Goal: Task Accomplishment & Management: Manage account settings

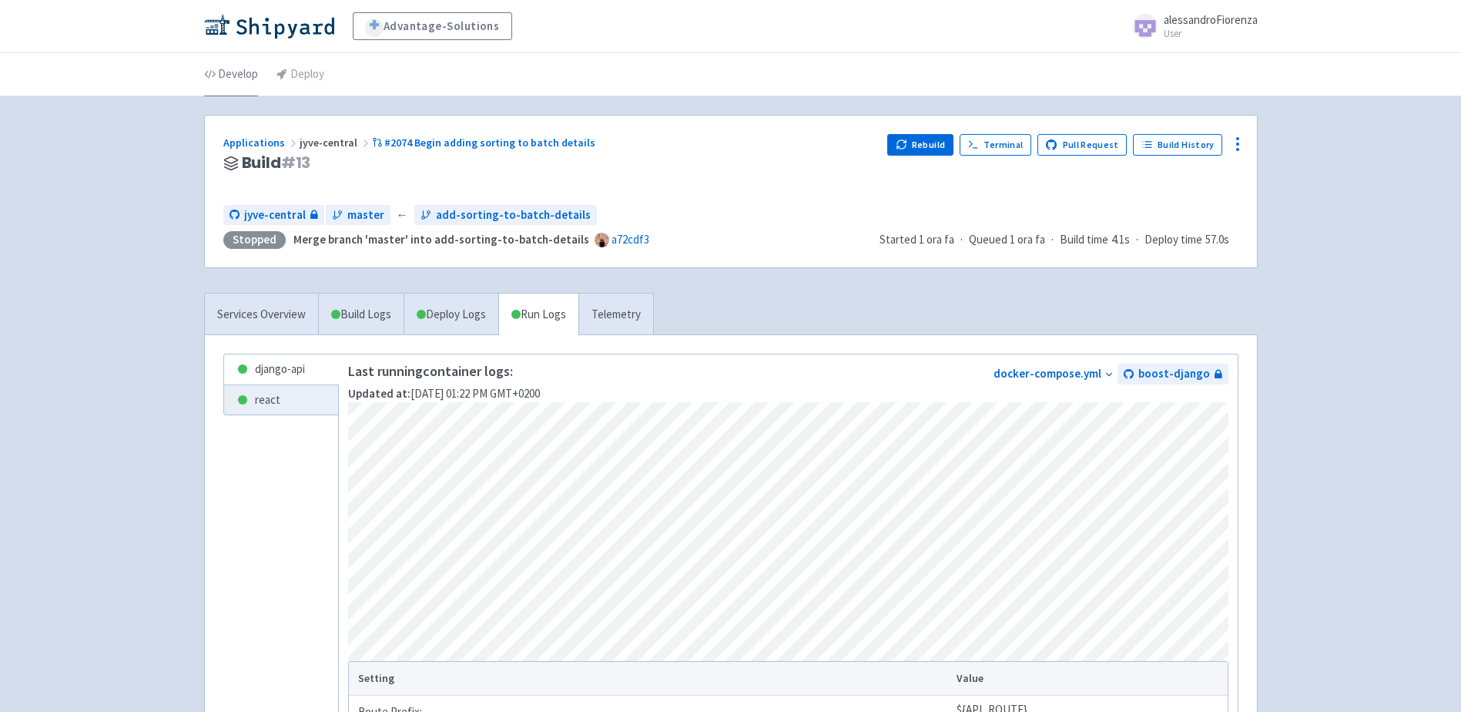
click at [234, 81] on link "Develop" at bounding box center [231, 74] width 54 height 43
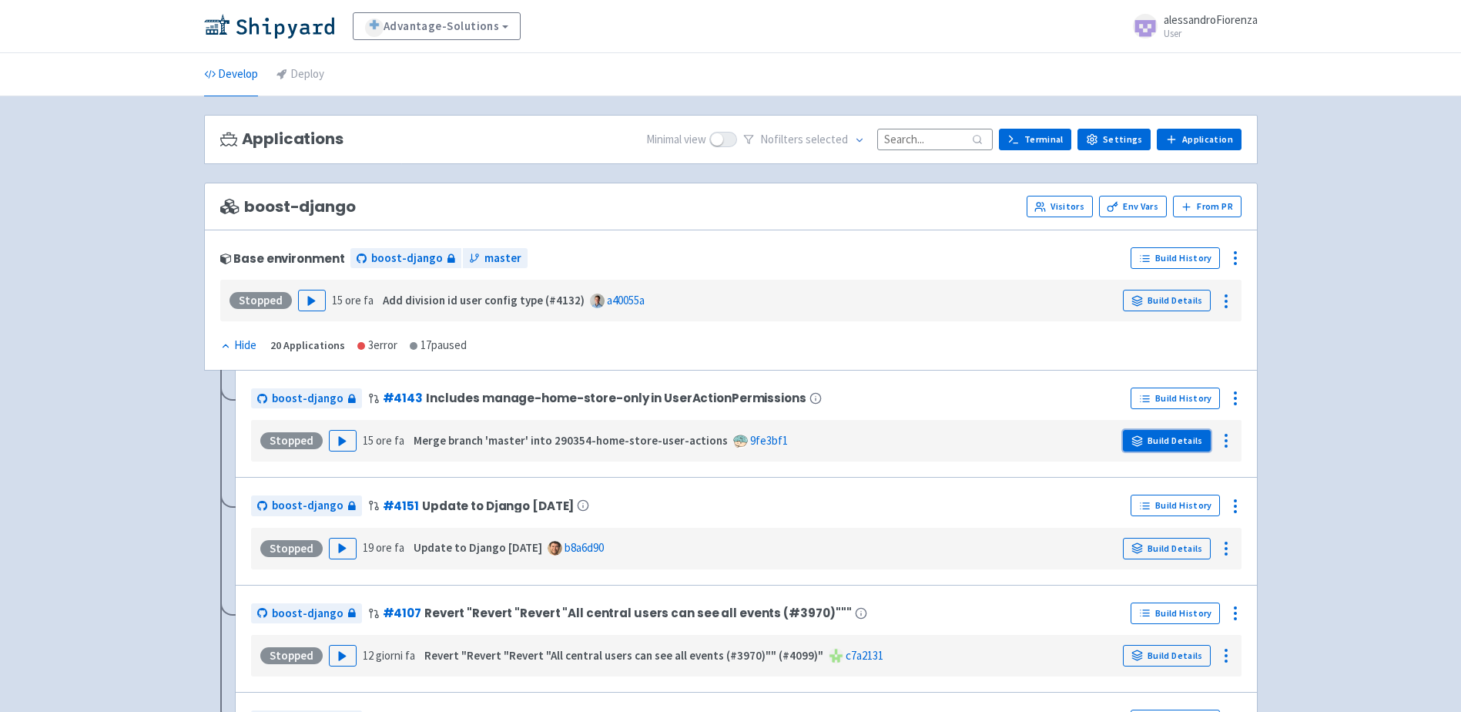
click at [1147, 442] on link "Build Details" at bounding box center [1167, 441] width 88 height 22
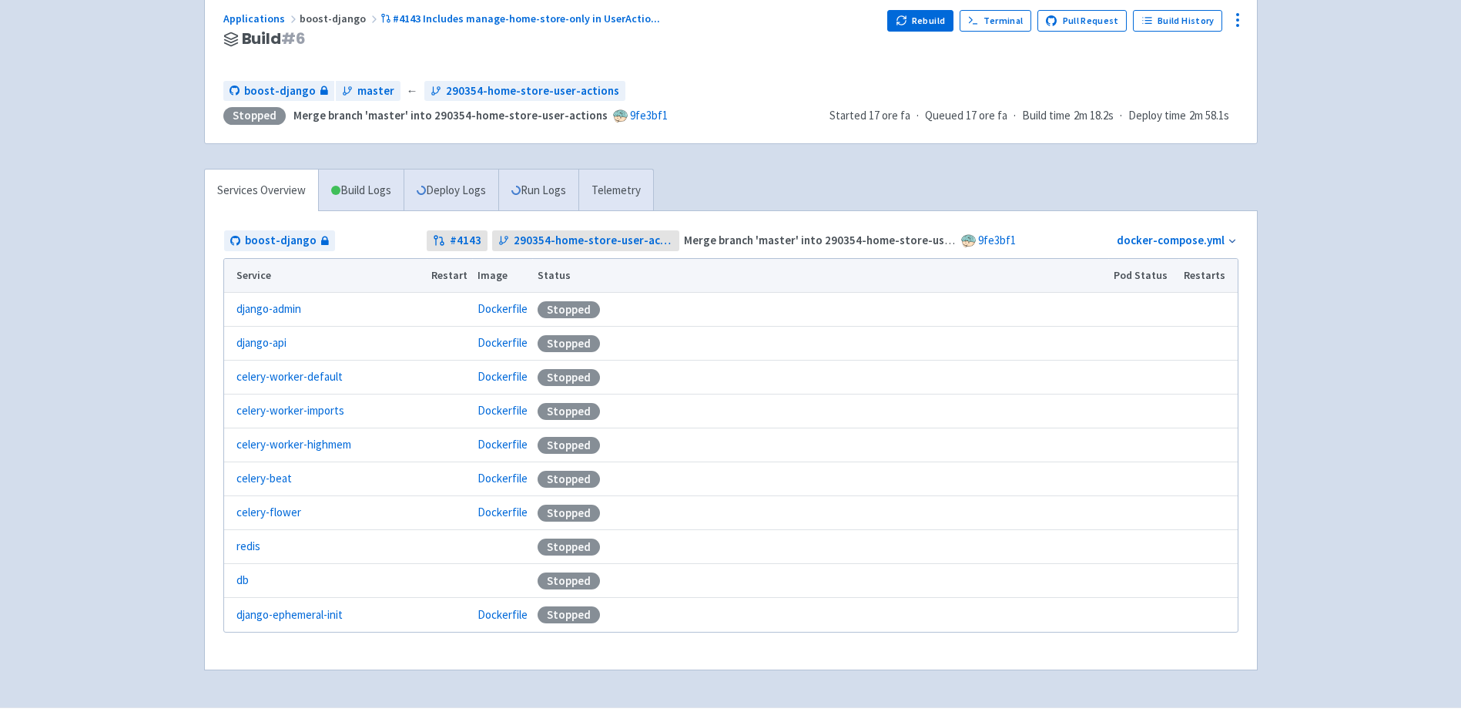
scroll to position [167, 0]
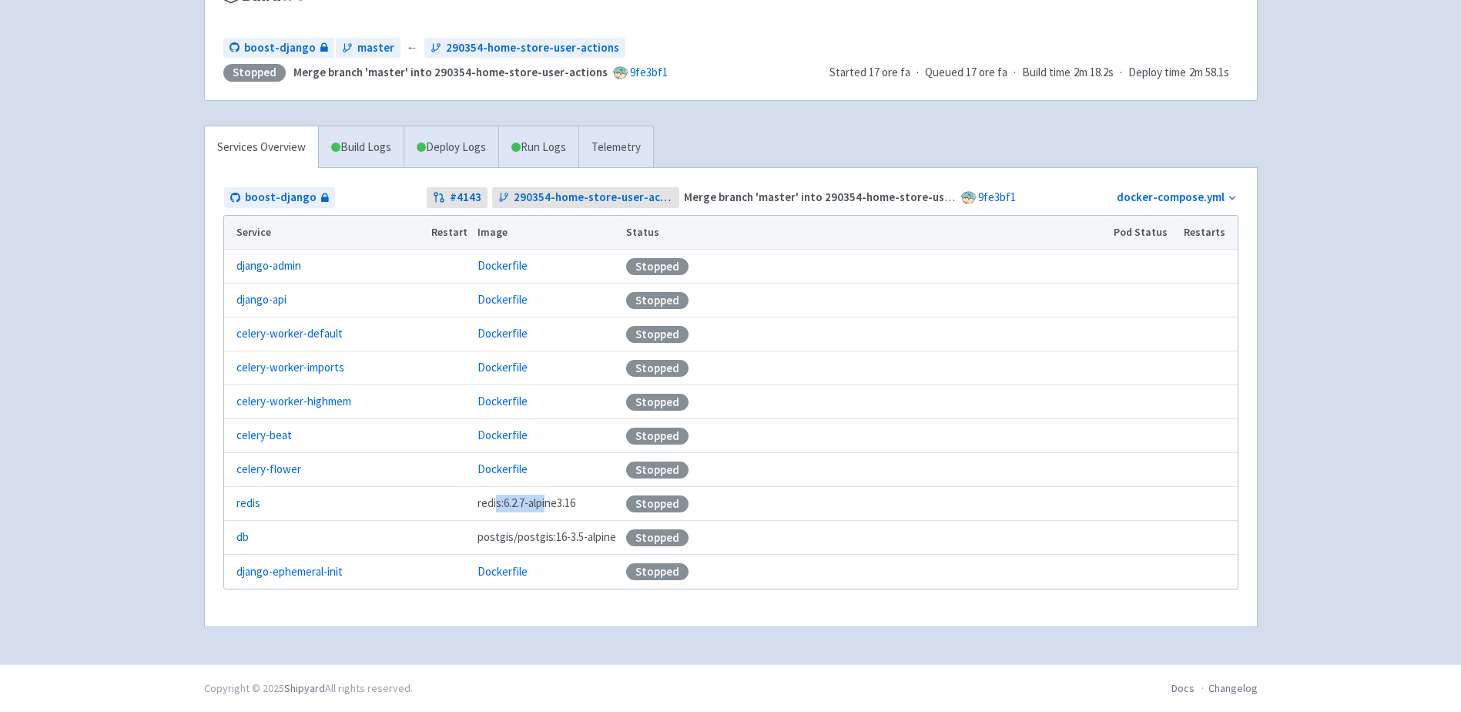
drag, startPoint x: 510, startPoint y: 501, endPoint x: 549, endPoint y: 501, distance: 39.3
click at [549, 501] on span "redis:6.2.7-alpine3.16" at bounding box center [526, 503] width 98 height 18
drag, startPoint x: 549, startPoint y: 501, endPoint x: 391, endPoint y: 513, distance: 158.4
click at [391, 513] on td "redis" at bounding box center [325, 504] width 203 height 34
click at [245, 508] on link "redis" at bounding box center [248, 503] width 24 height 18
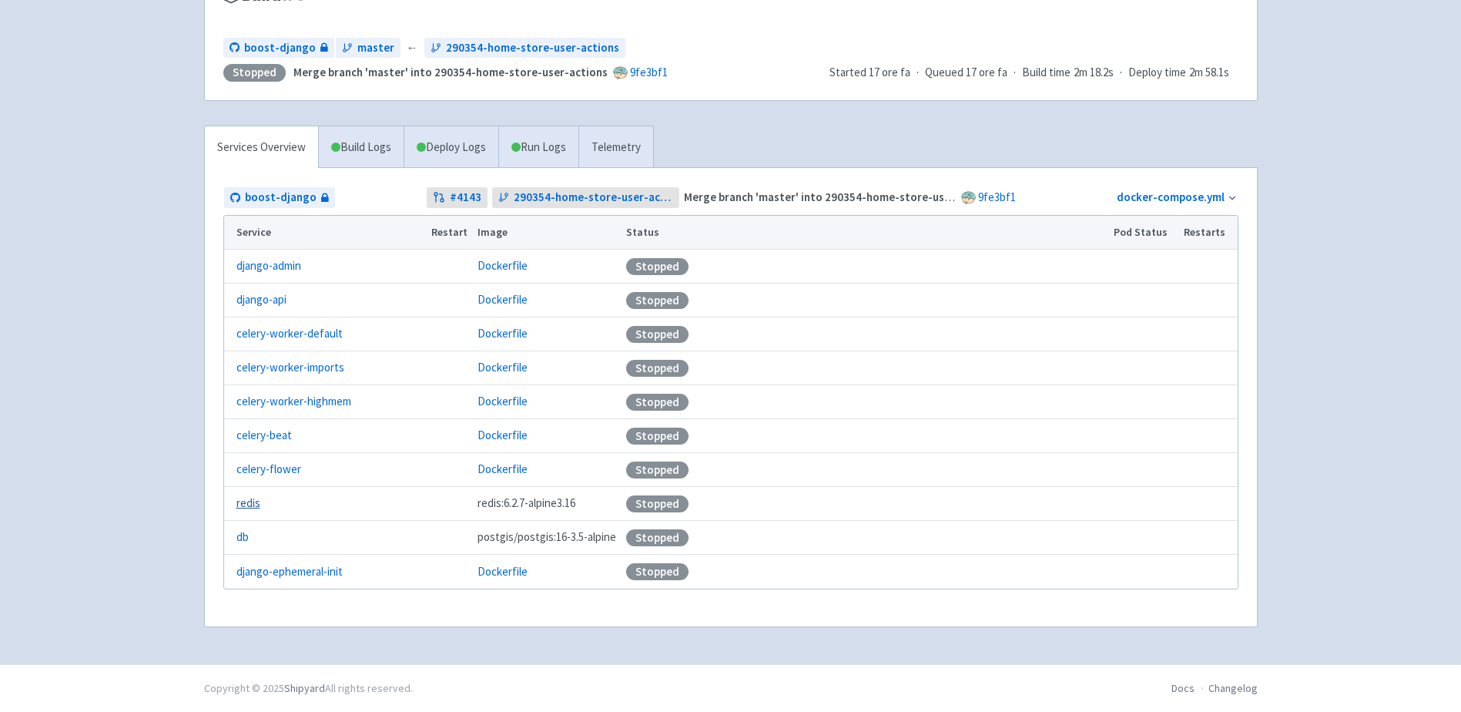
scroll to position [57, 0]
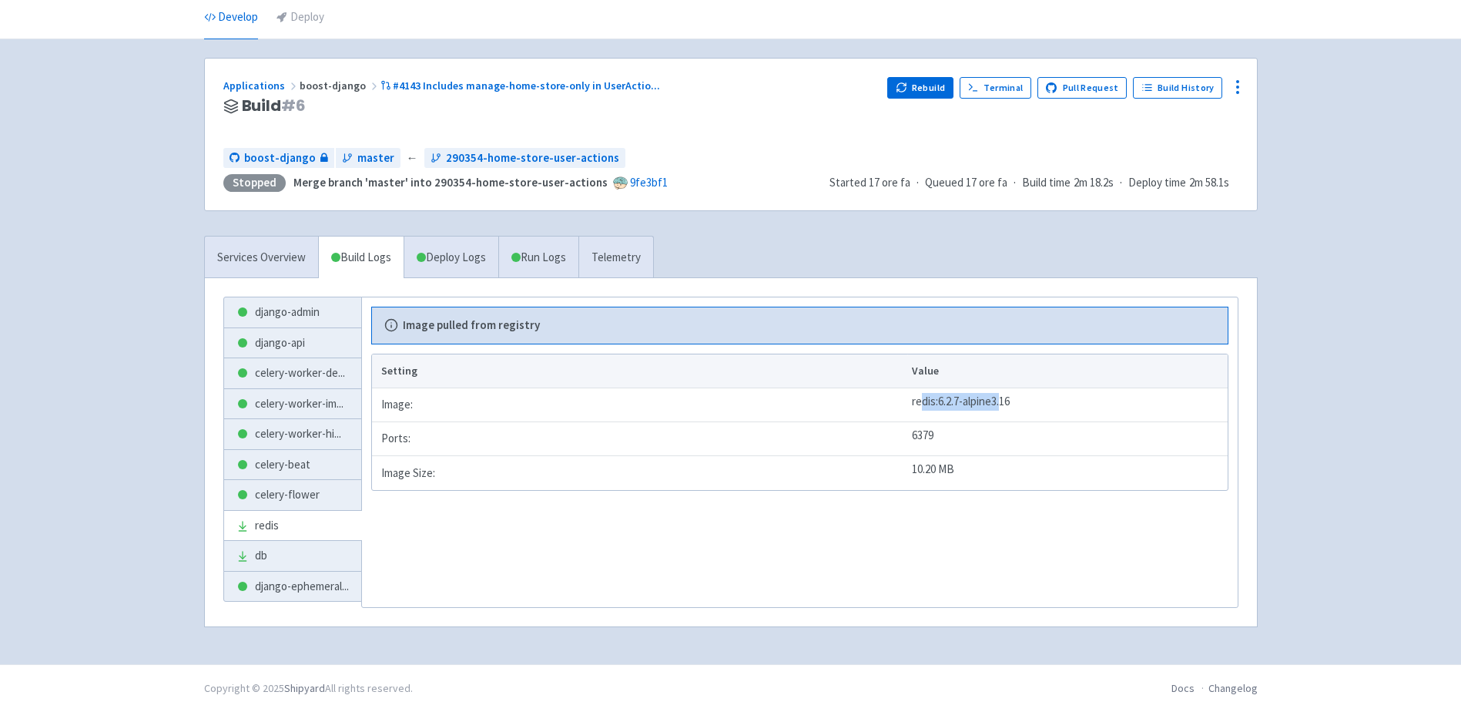
drag, startPoint x: 916, startPoint y: 398, endPoint x: 998, endPoint y: 399, distance: 82.4
click at [998, 399] on td "redis:6.2.7-alpine3.16" at bounding box center [1067, 405] width 320 height 34
drag, startPoint x: 998, startPoint y: 399, endPoint x: 993, endPoint y: 461, distance: 62.6
click at [1003, 465] on td "10.20 MB" at bounding box center [1067, 473] width 320 height 34
drag, startPoint x: 934, startPoint y: 441, endPoint x: 900, endPoint y: 401, distance: 52.5
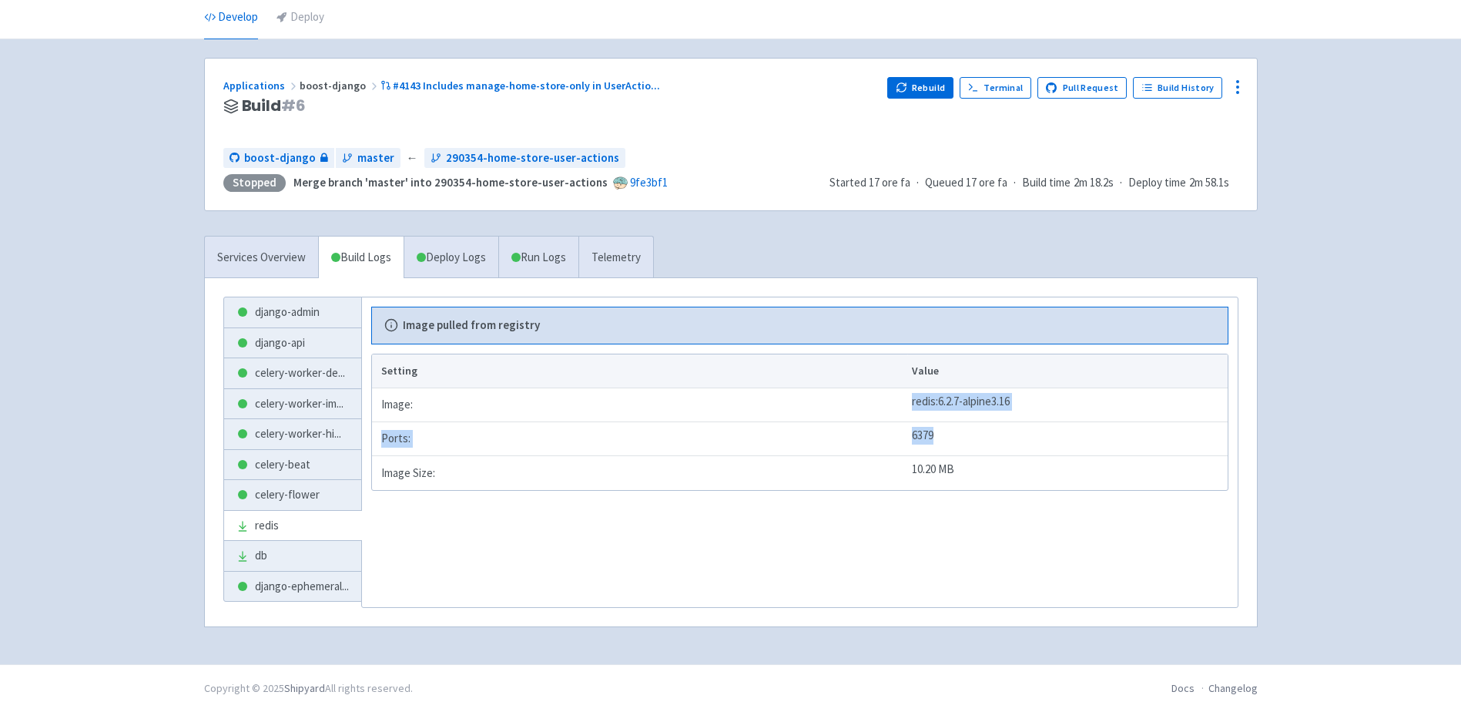
click at [900, 401] on tbody "Image: redis:6.2.7-alpine3.16 Ports: 6379 Image Size: 10.20 MB" at bounding box center [800, 439] width 856 height 102
drag, startPoint x: 705, startPoint y: 486, endPoint x: 601, endPoint y: 491, distance: 104.1
click at [695, 485] on td "Image Size:" at bounding box center [639, 473] width 535 height 34
click at [291, 492] on link "celery-flower" at bounding box center [292, 495] width 137 height 30
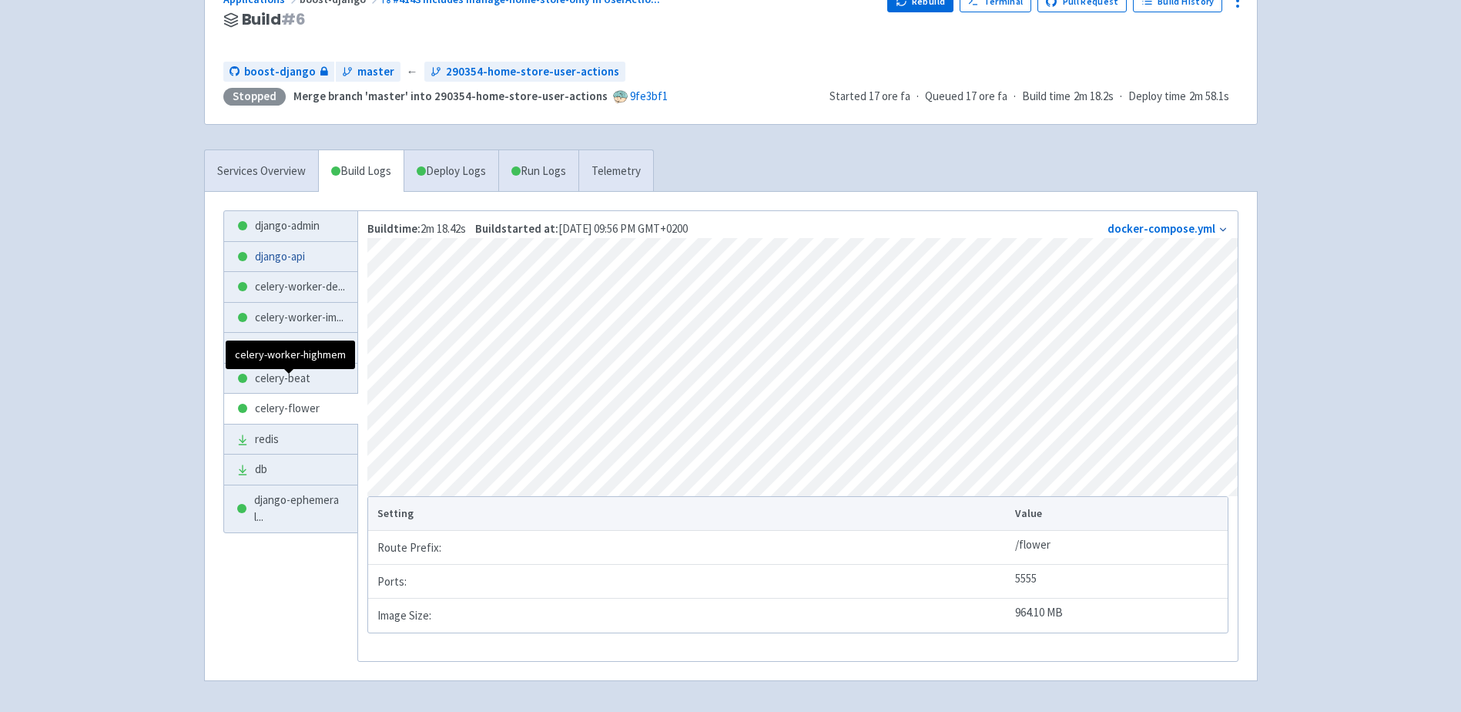
scroll to position [49, 0]
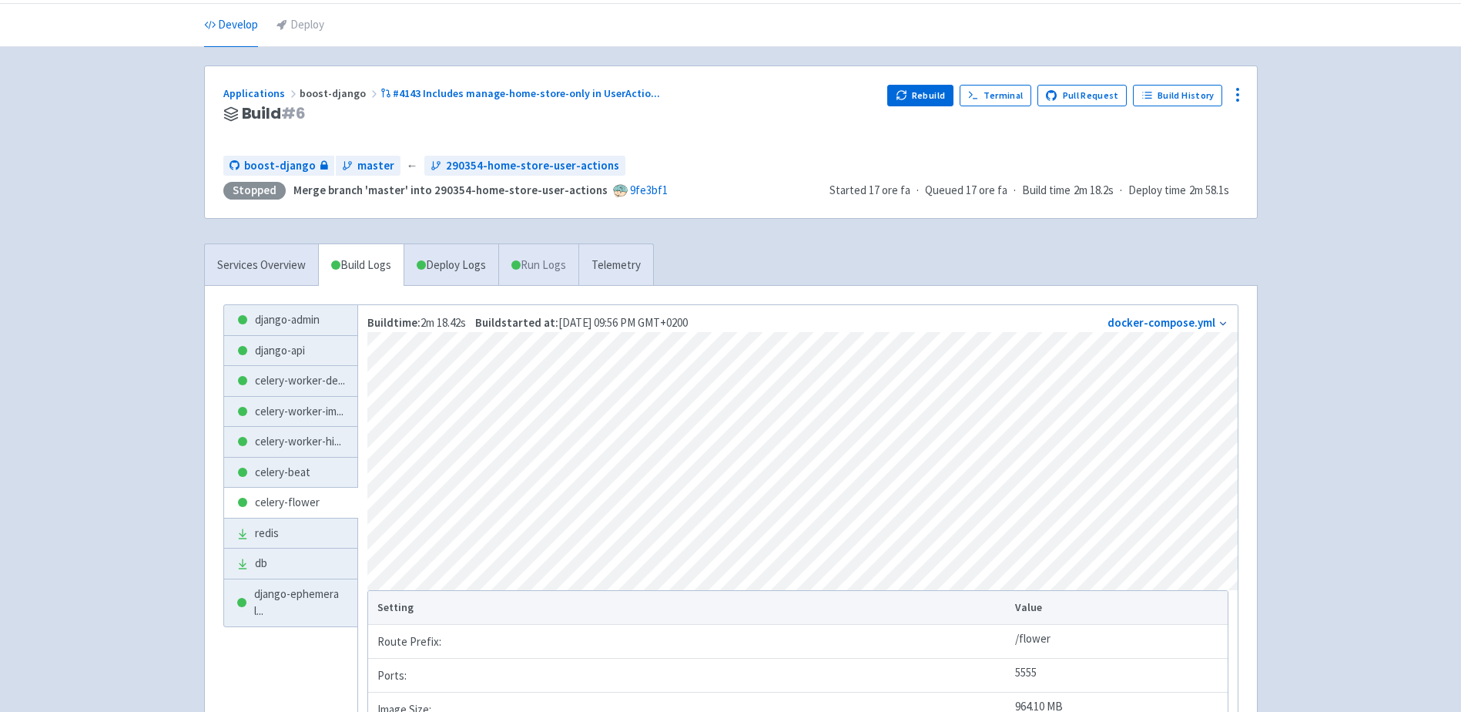
click at [550, 262] on link "Run Logs" at bounding box center [538, 265] width 80 height 42
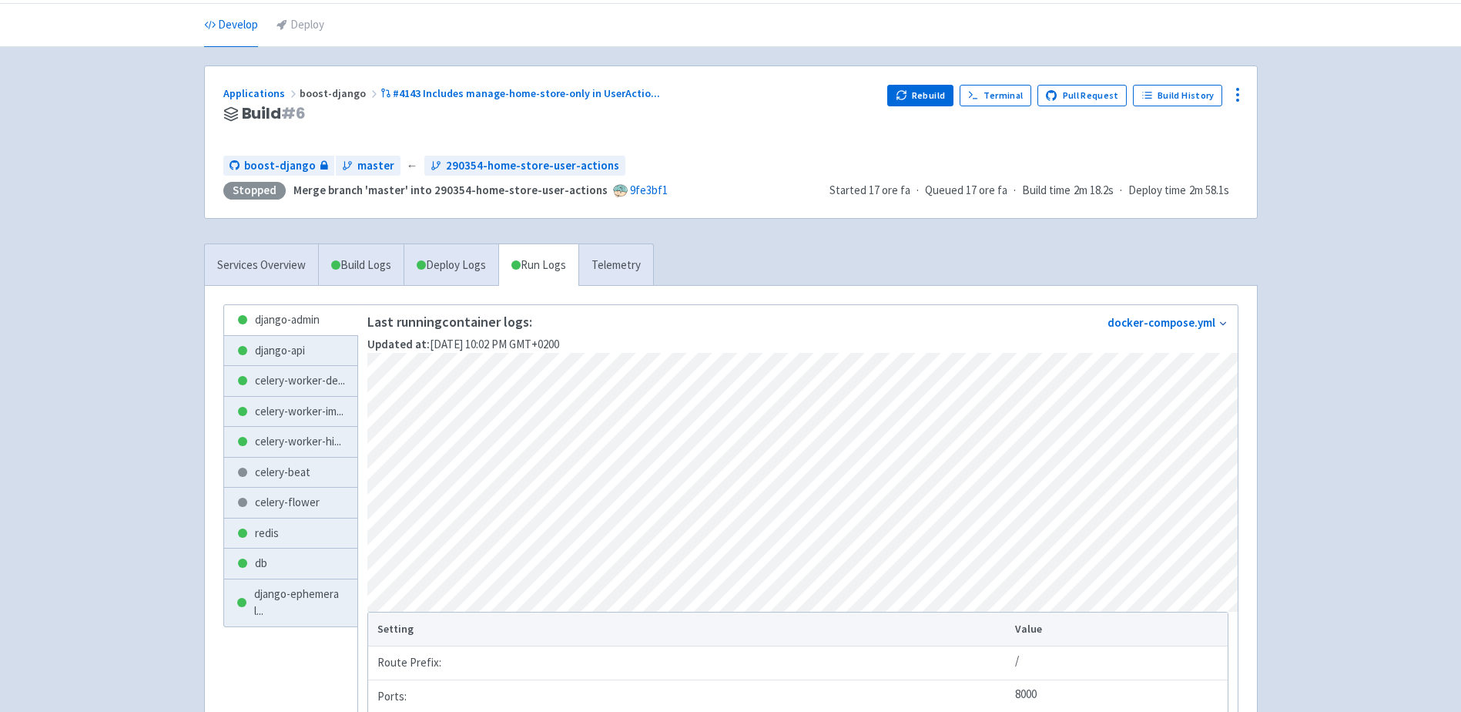
scroll to position [126, 0]
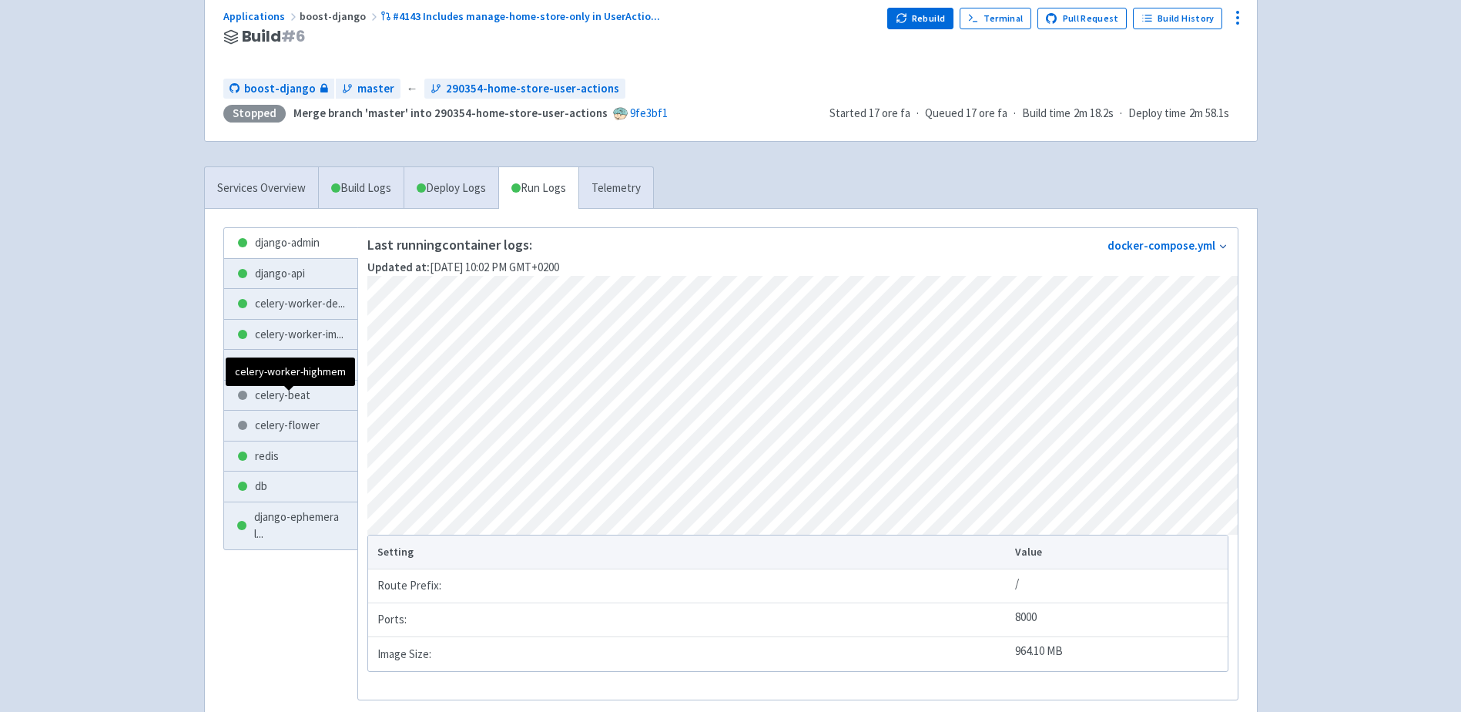
click at [283, 374] on span "celery-worker-hi ..." at bounding box center [298, 365] width 86 height 18
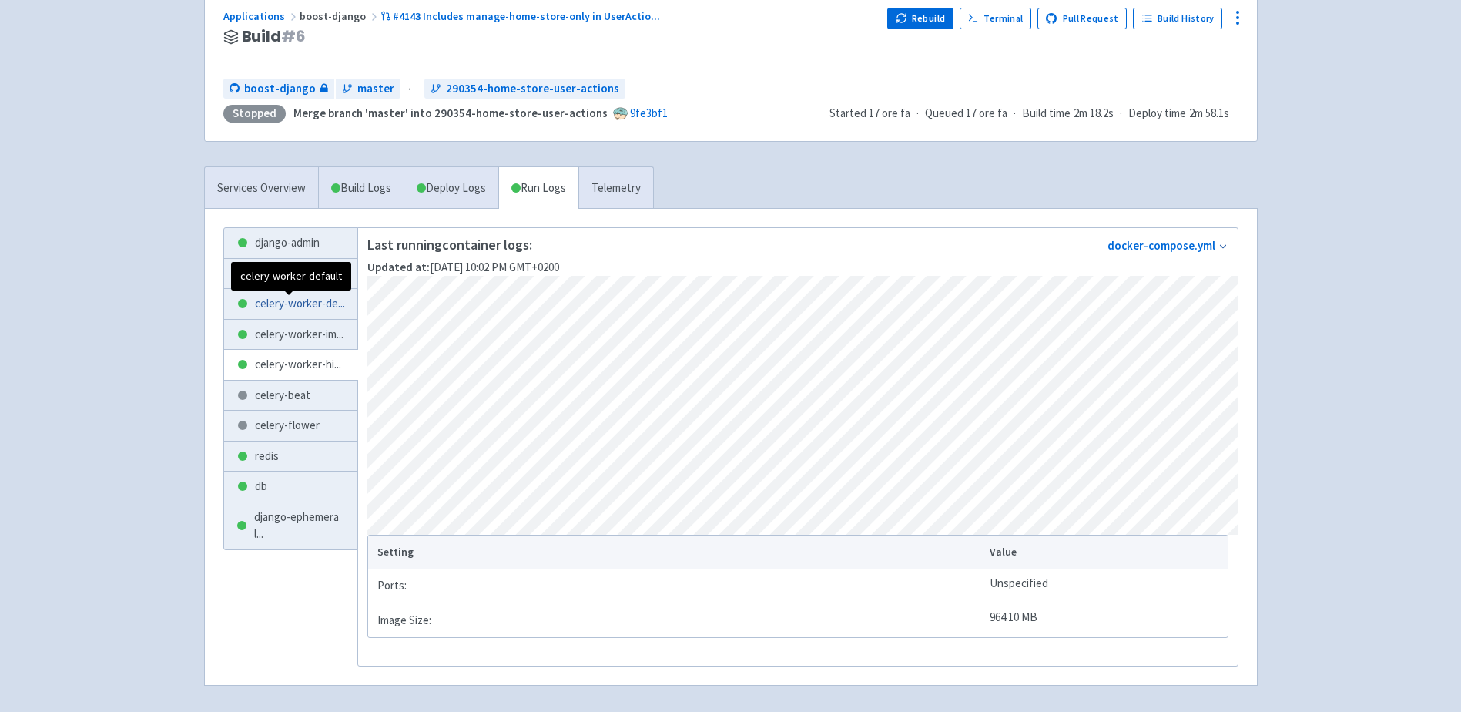
click at [286, 308] on span "celery-worker-de ..." at bounding box center [300, 304] width 90 height 18
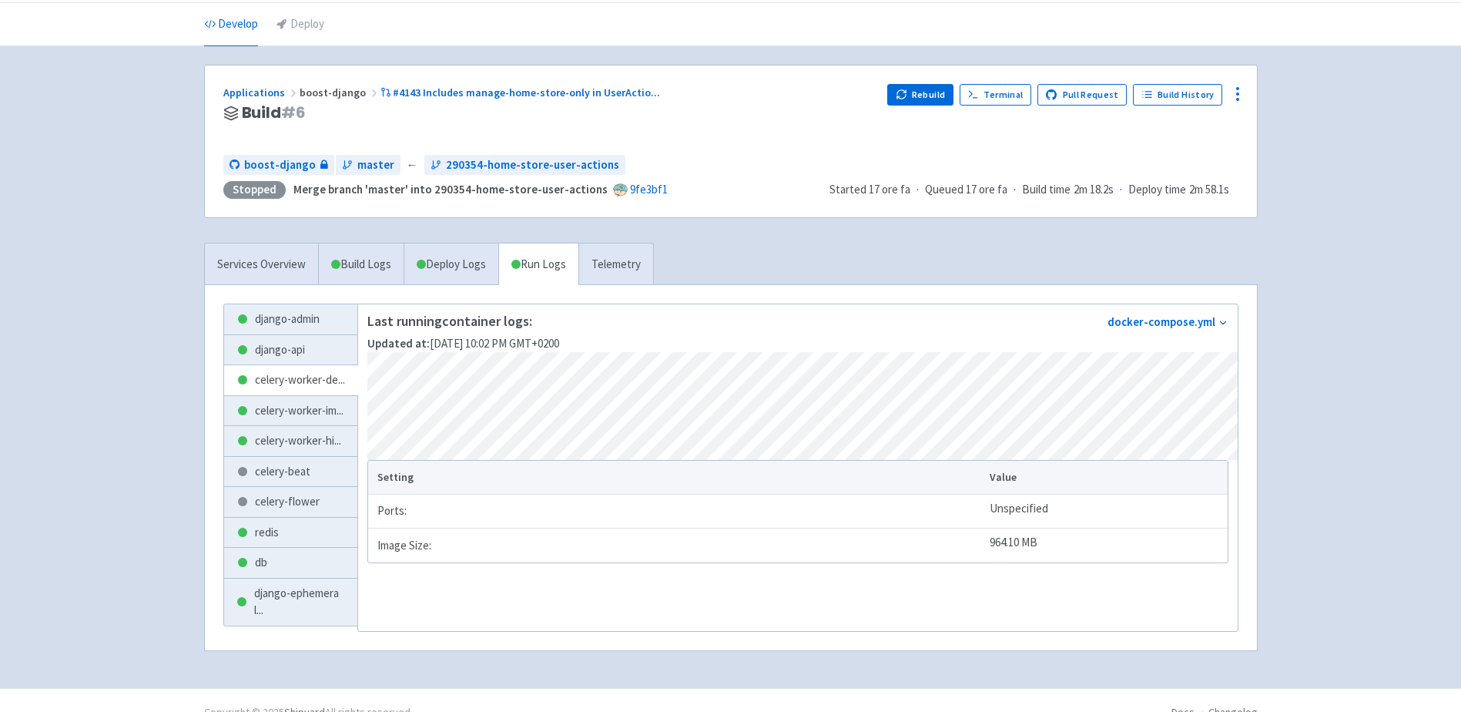
scroll to position [49, 0]
click at [463, 265] on link "Deploy Logs" at bounding box center [451, 265] width 95 height 42
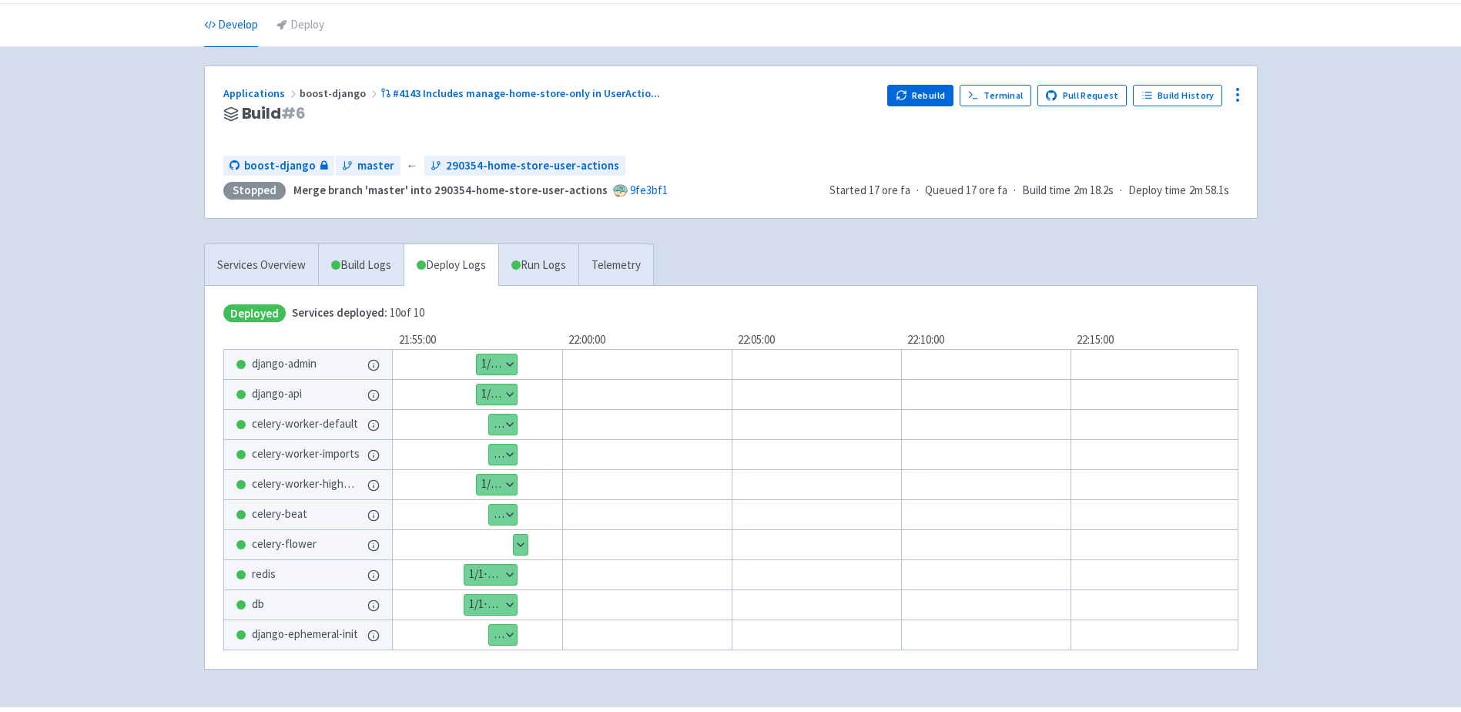
click at [491, 359] on button "Show details" at bounding box center [497, 364] width 40 height 20
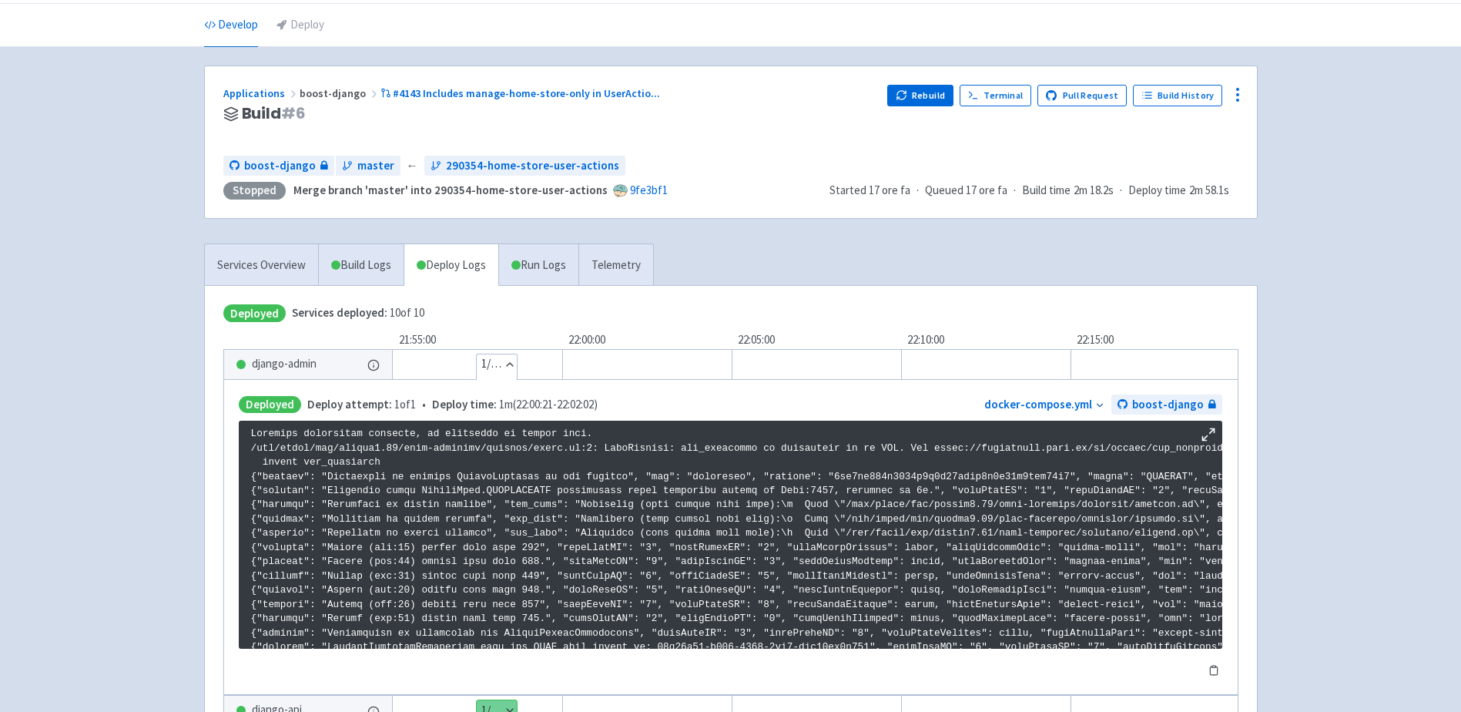
scroll to position [1682, 0]
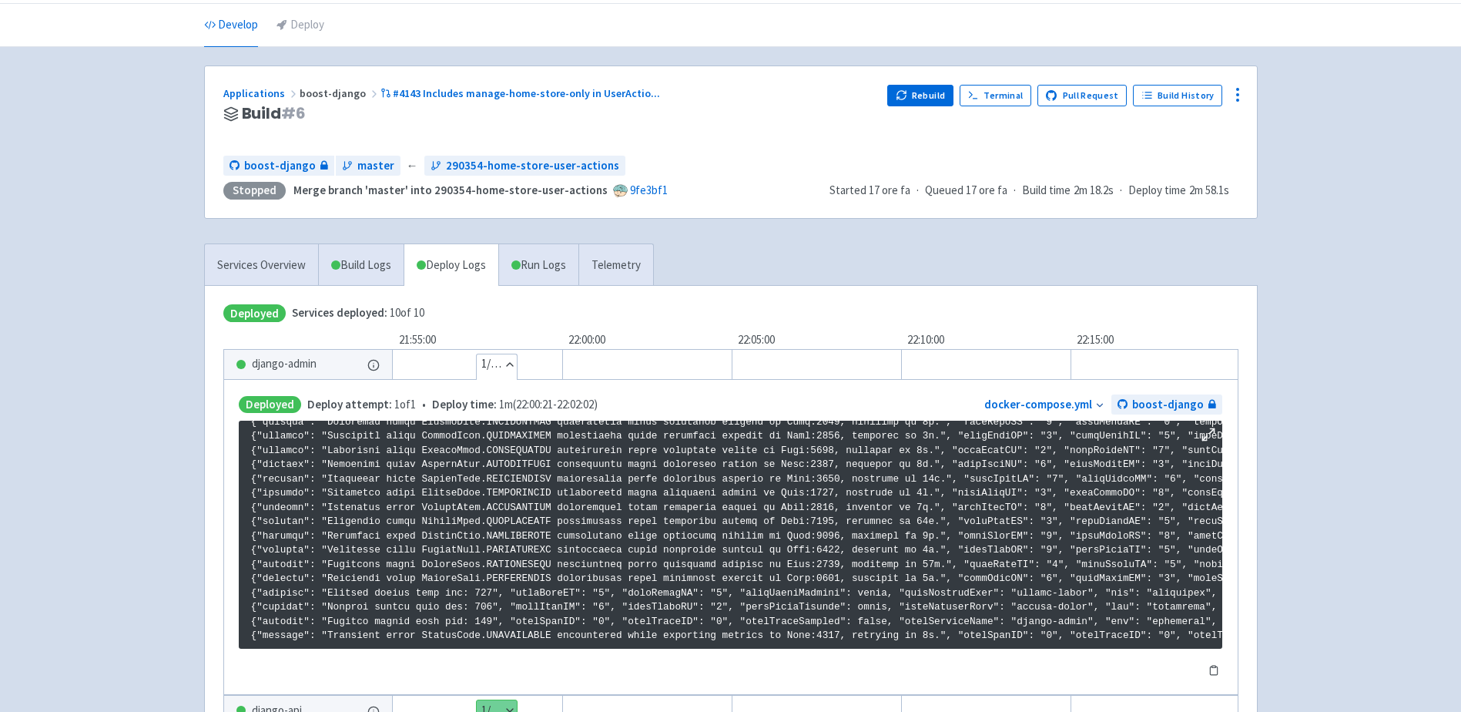
click at [497, 361] on button "Hide details" at bounding box center [497, 364] width 40 height 20
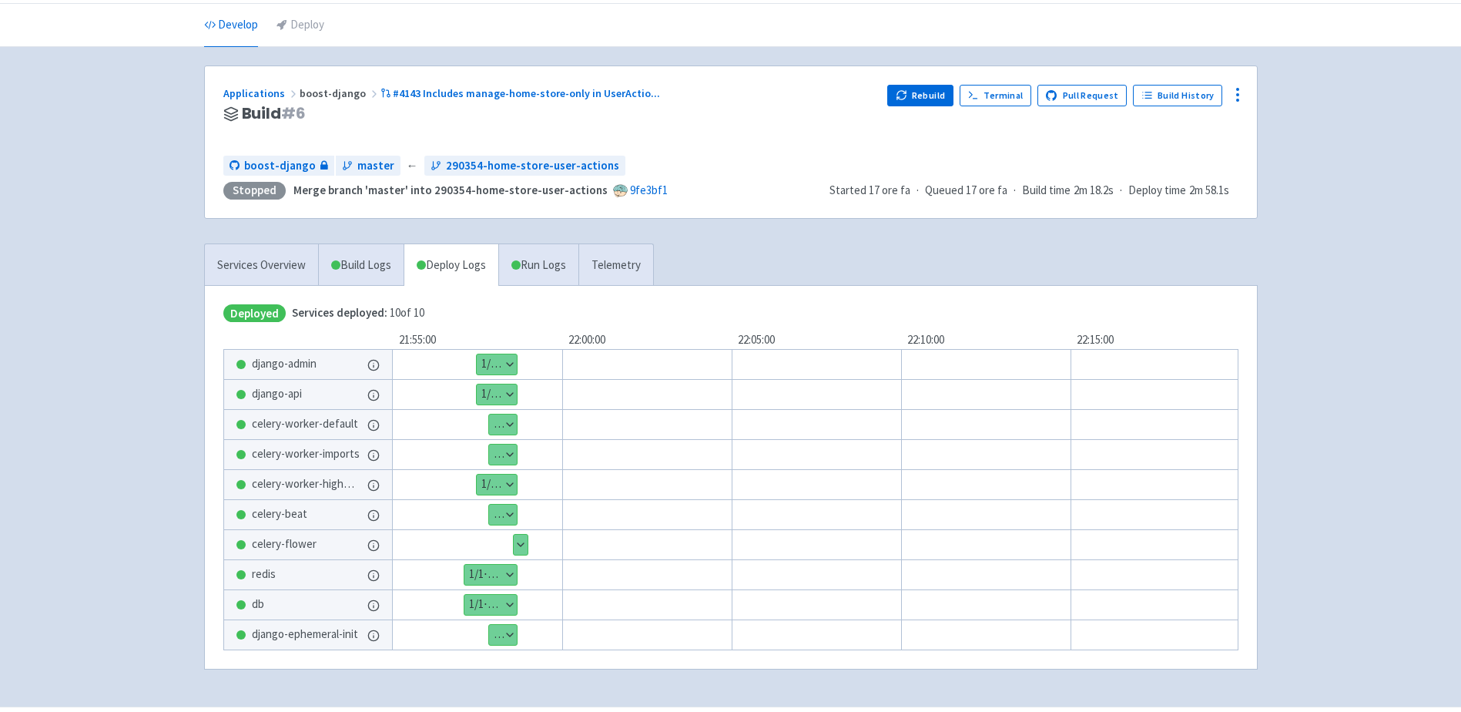
click at [514, 425] on button "Show details" at bounding box center [503, 424] width 28 height 20
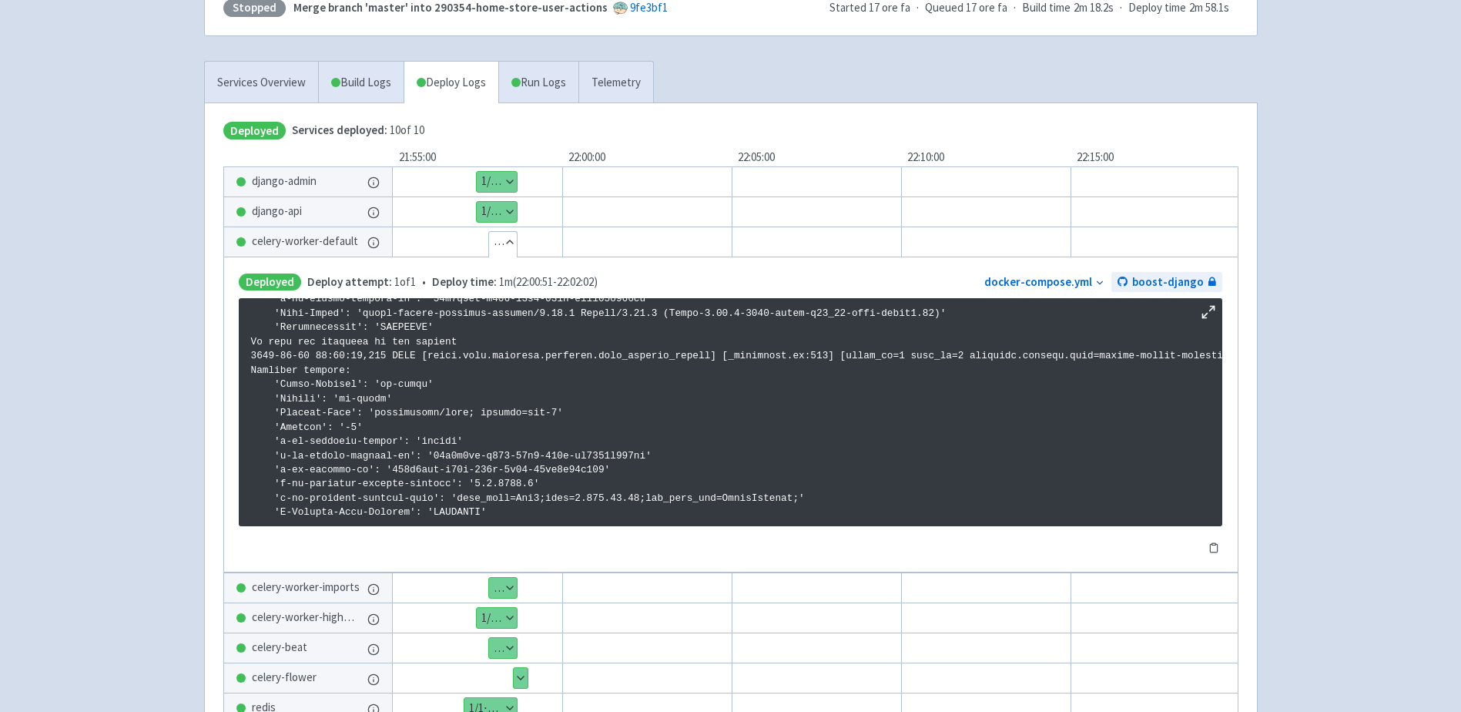
scroll to position [280, 0]
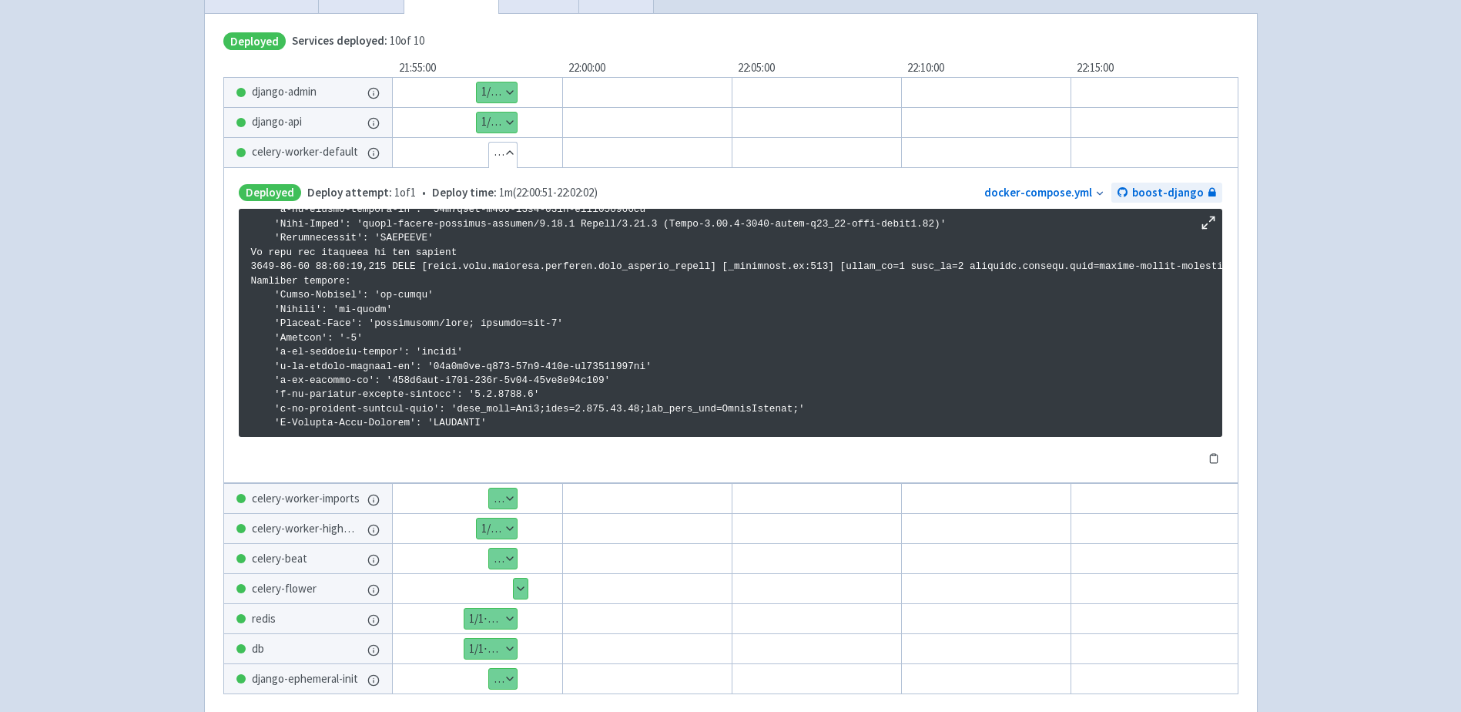
scroll to position [357, 0]
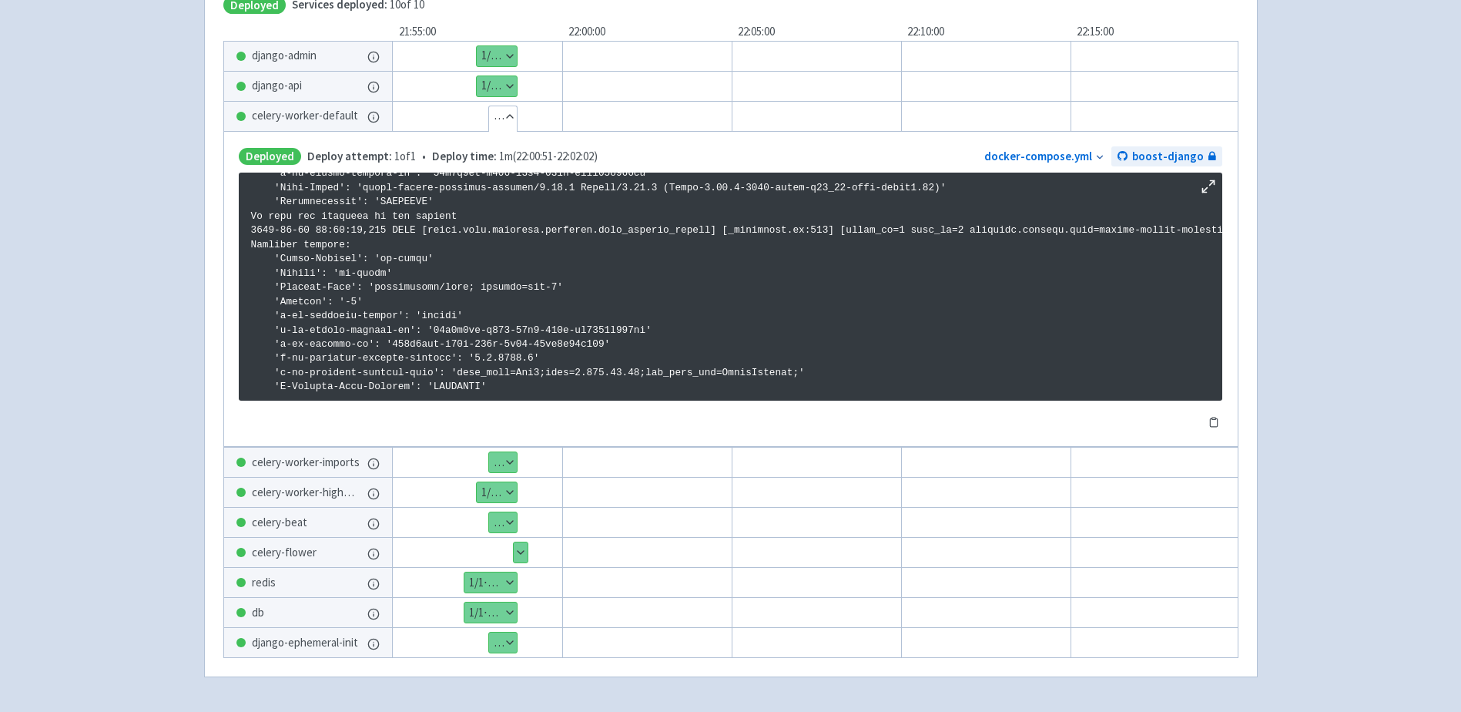
click at [1205, 189] on line at bounding box center [1204, 190] width 5 height 5
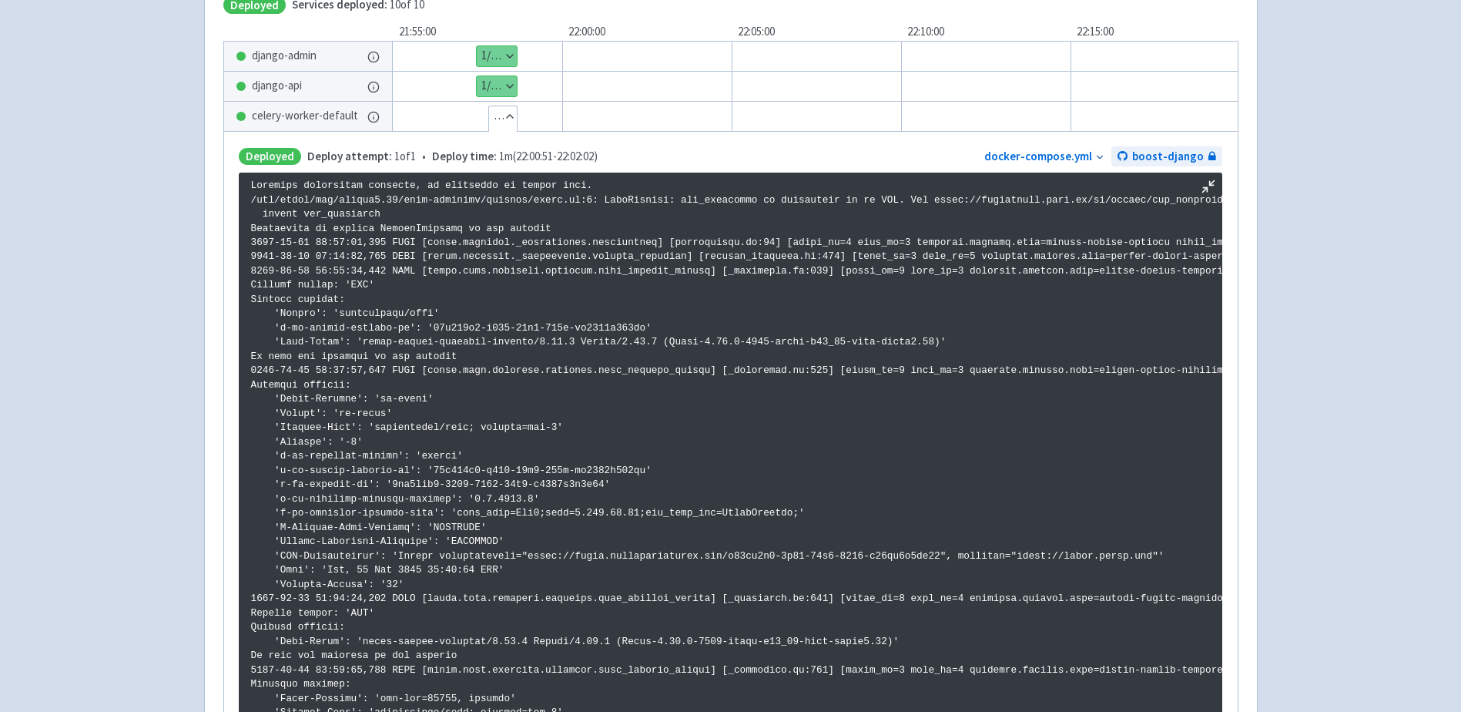
scroll to position [0, 0]
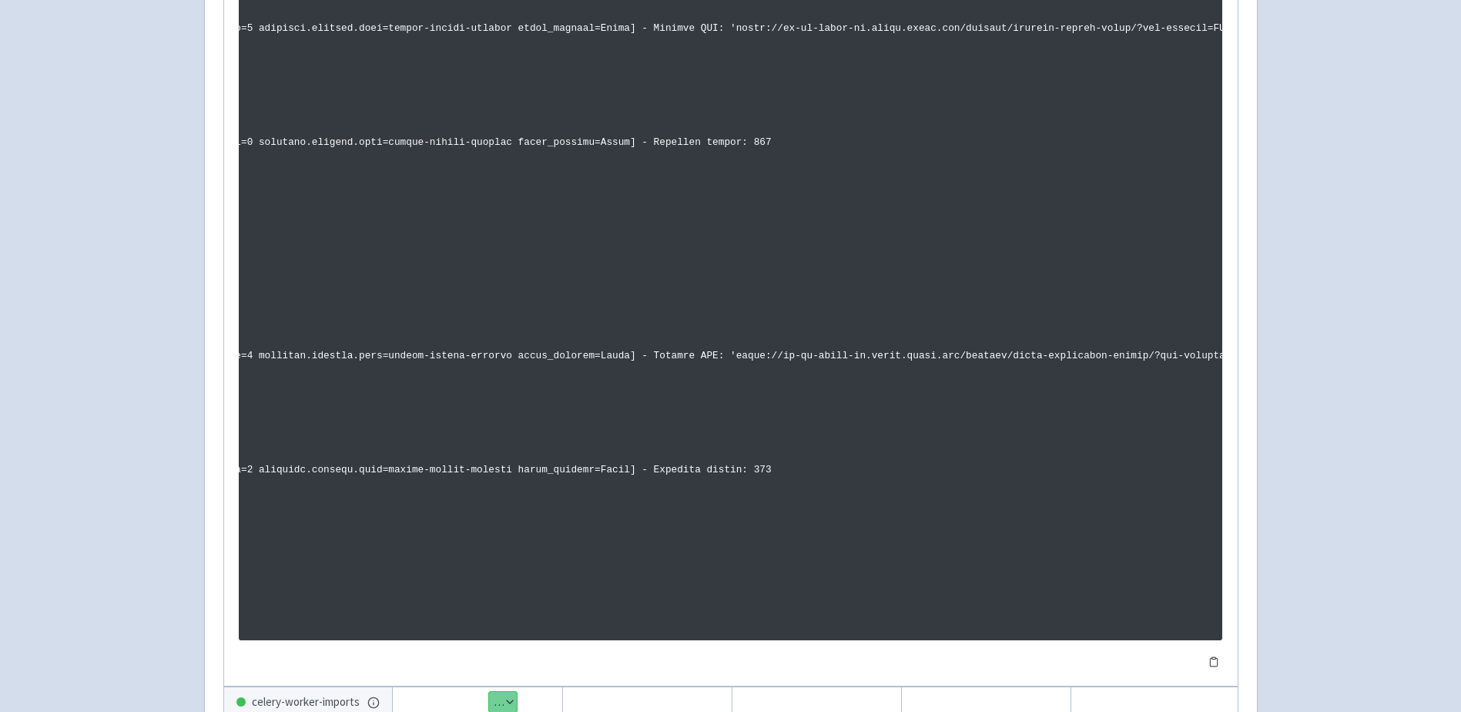
scroll to position [0, 713]
drag, startPoint x: 674, startPoint y: 357, endPoint x: 799, endPoint y: 360, distance: 125.6
drag, startPoint x: 799, startPoint y: 360, endPoint x: 720, endPoint y: 360, distance: 79.3
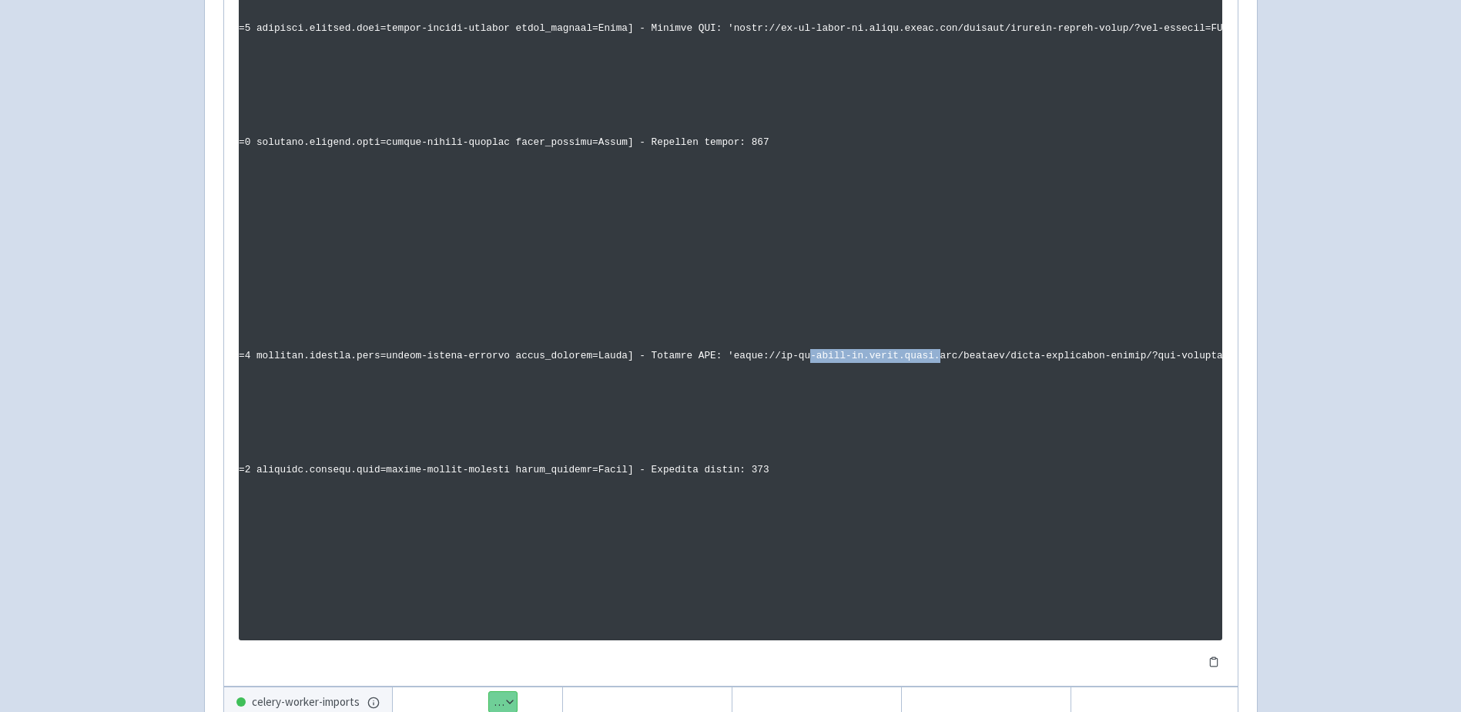
drag, startPoint x: 705, startPoint y: 354, endPoint x: 823, endPoint y: 357, distance: 117.9
drag, startPoint x: 883, startPoint y: 358, endPoint x: 950, endPoint y: 359, distance: 67.0
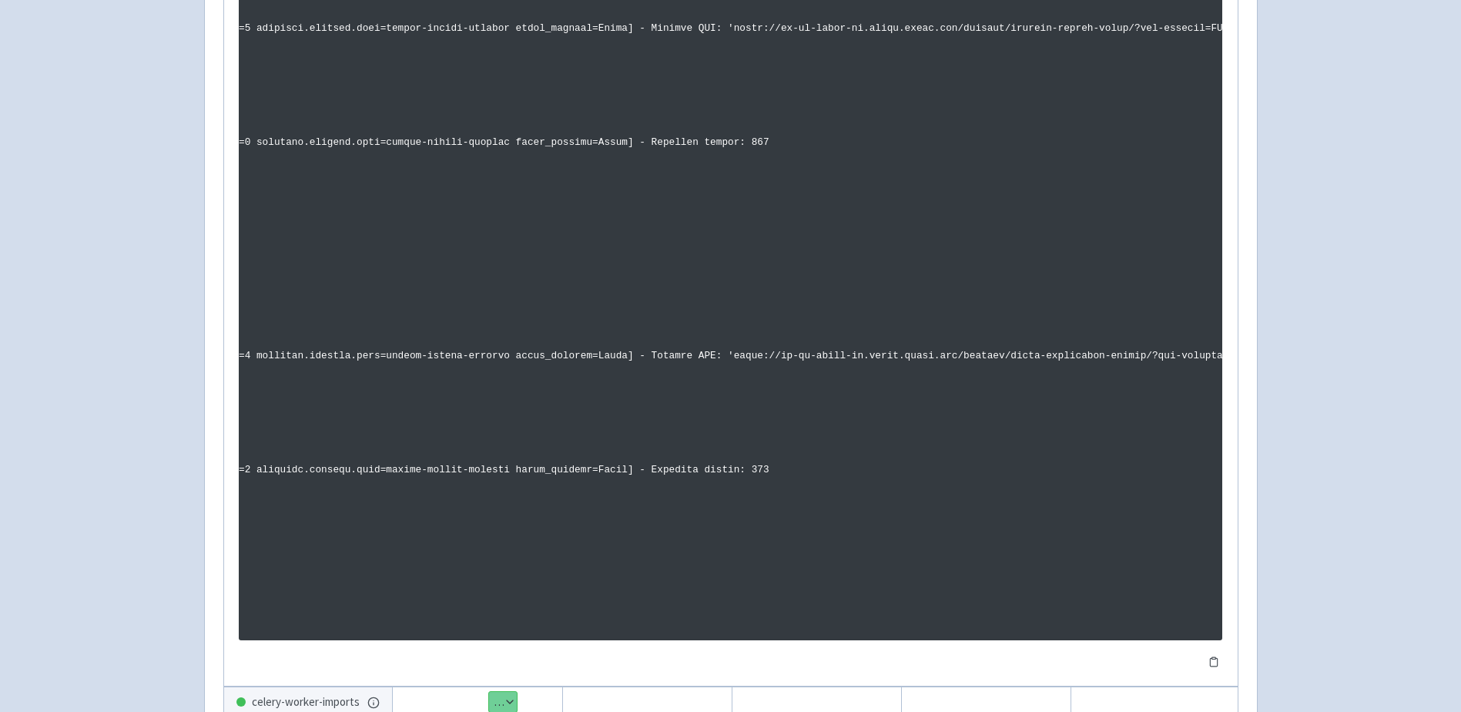
drag, startPoint x: 950, startPoint y: 359, endPoint x: 819, endPoint y: 353, distance: 131.0
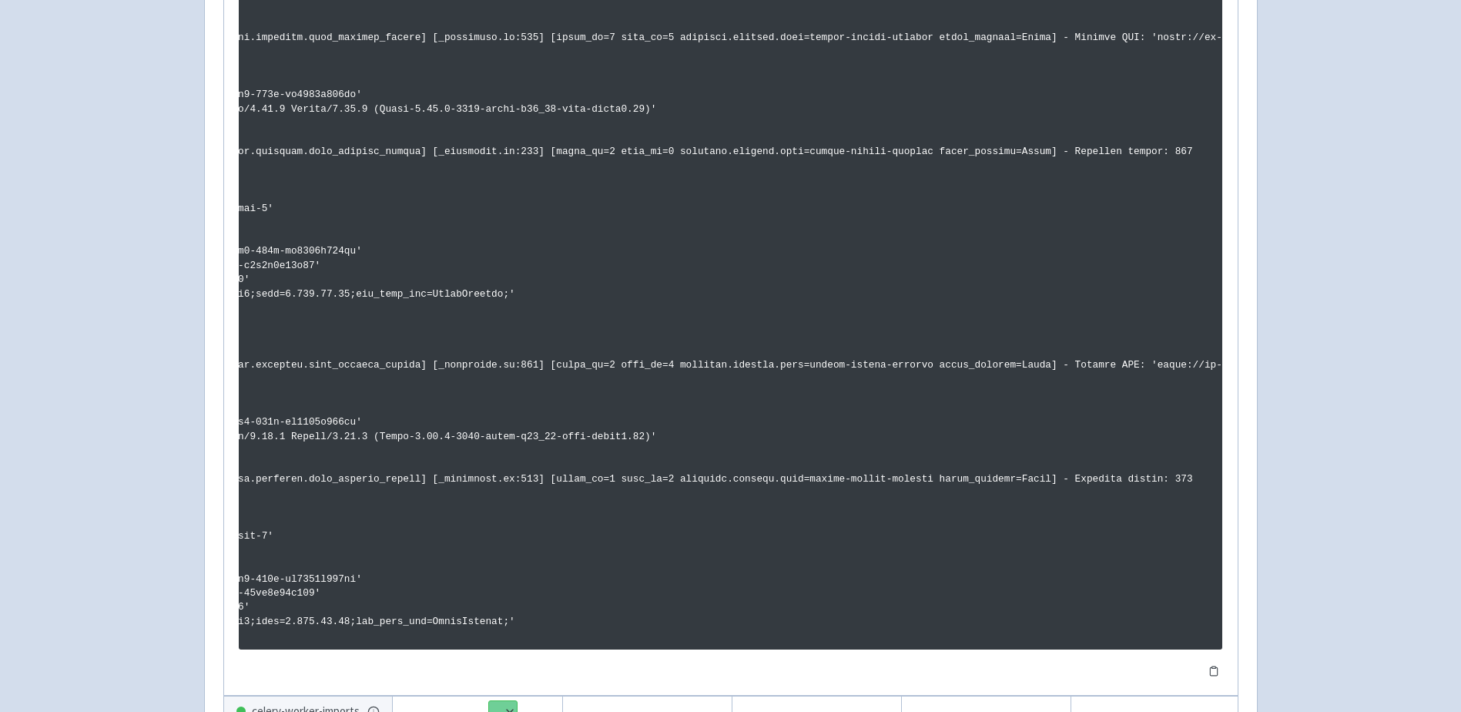
scroll to position [0, 0]
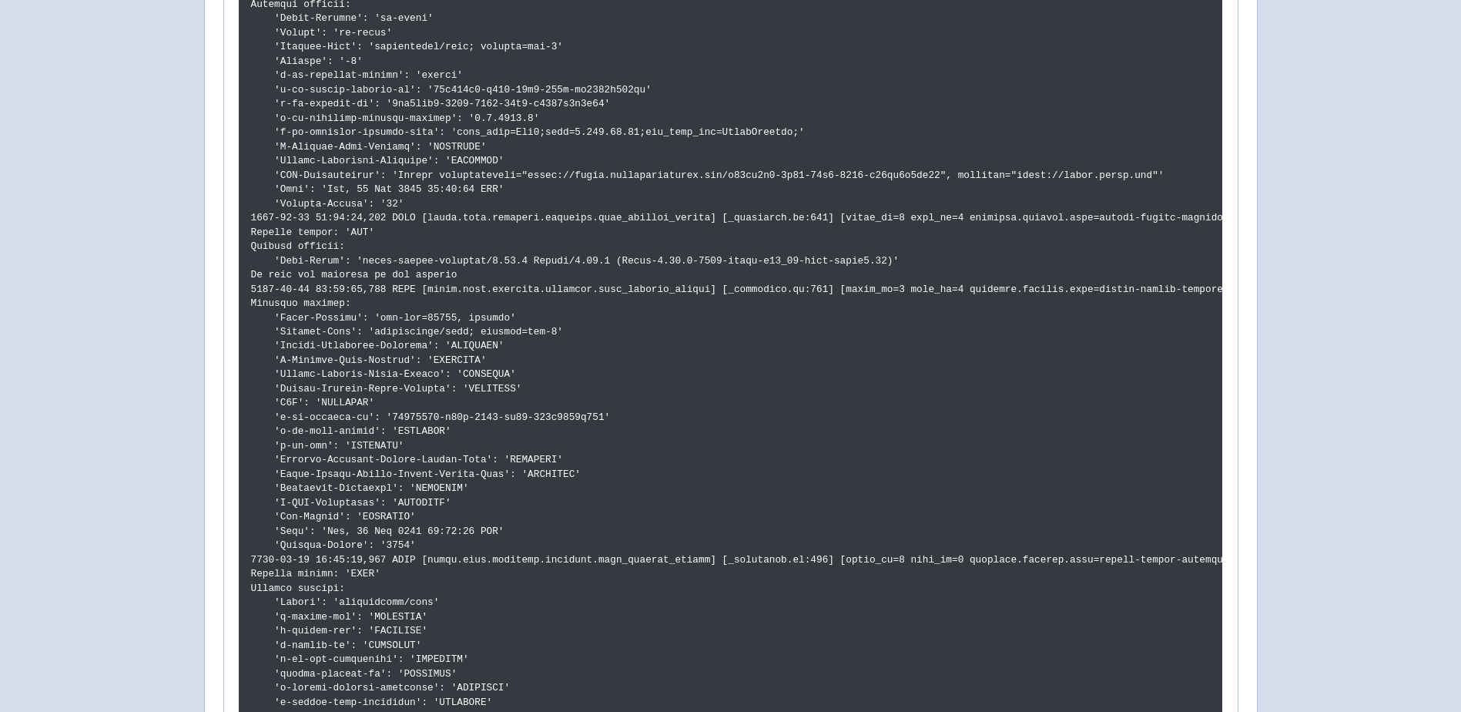
scroll to position [122, 0]
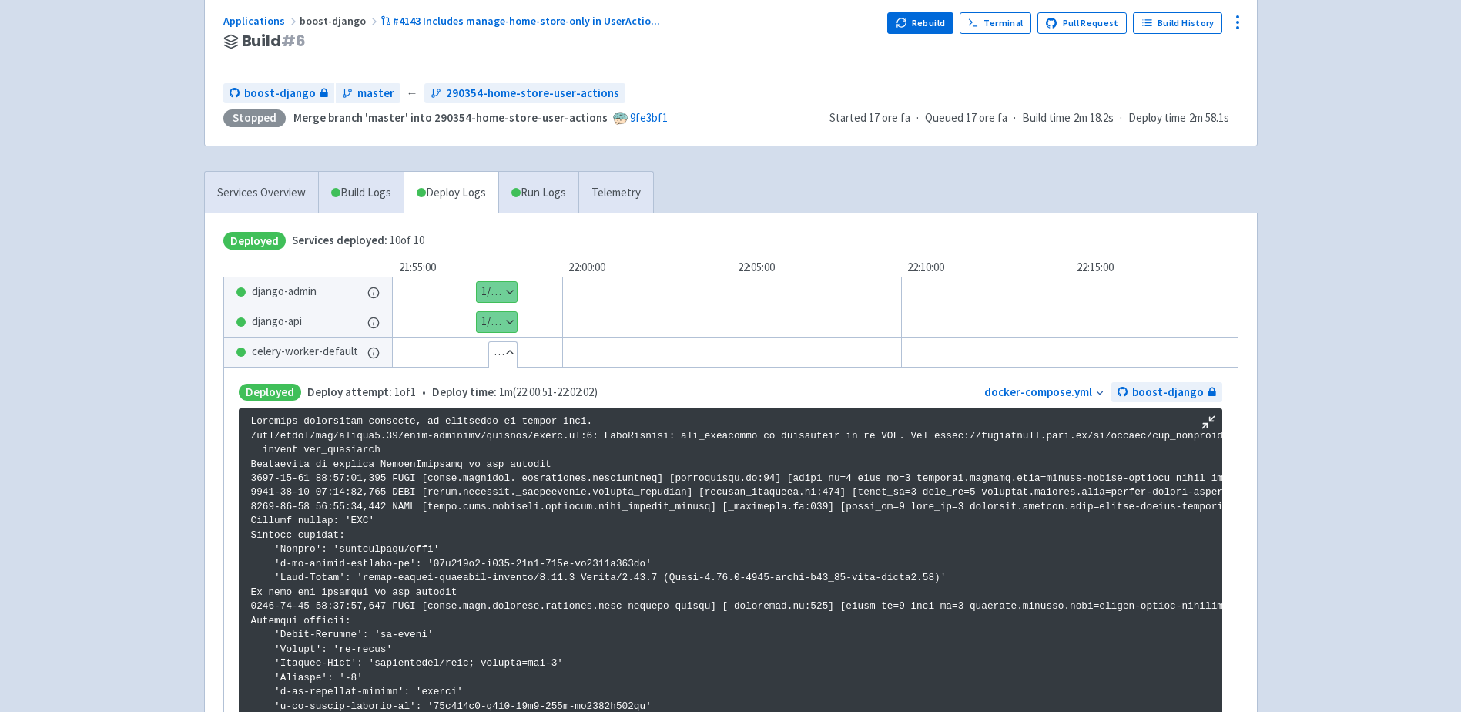
click at [504, 357] on button "Hide details" at bounding box center [503, 352] width 28 height 20
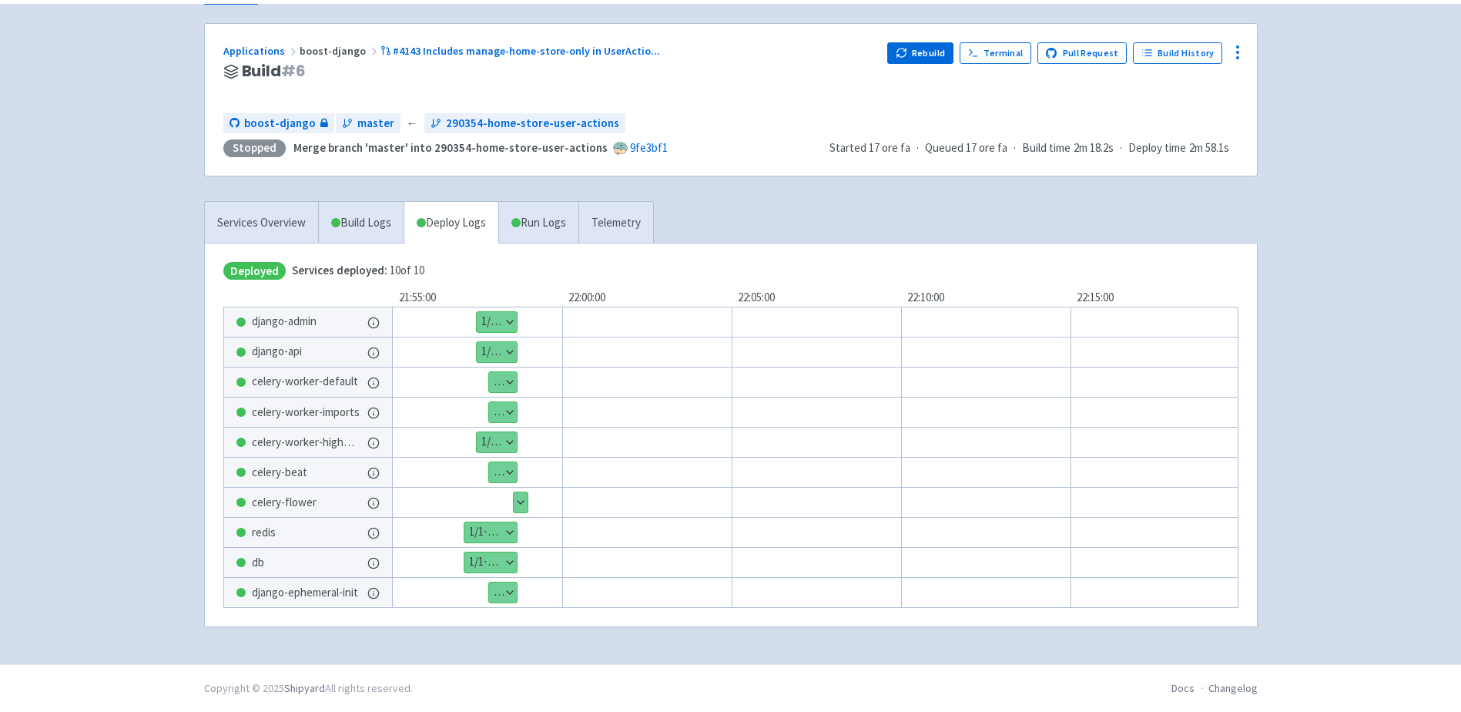
scroll to position [96, 0]
click at [505, 529] on button "Show details" at bounding box center [490, 532] width 52 height 20
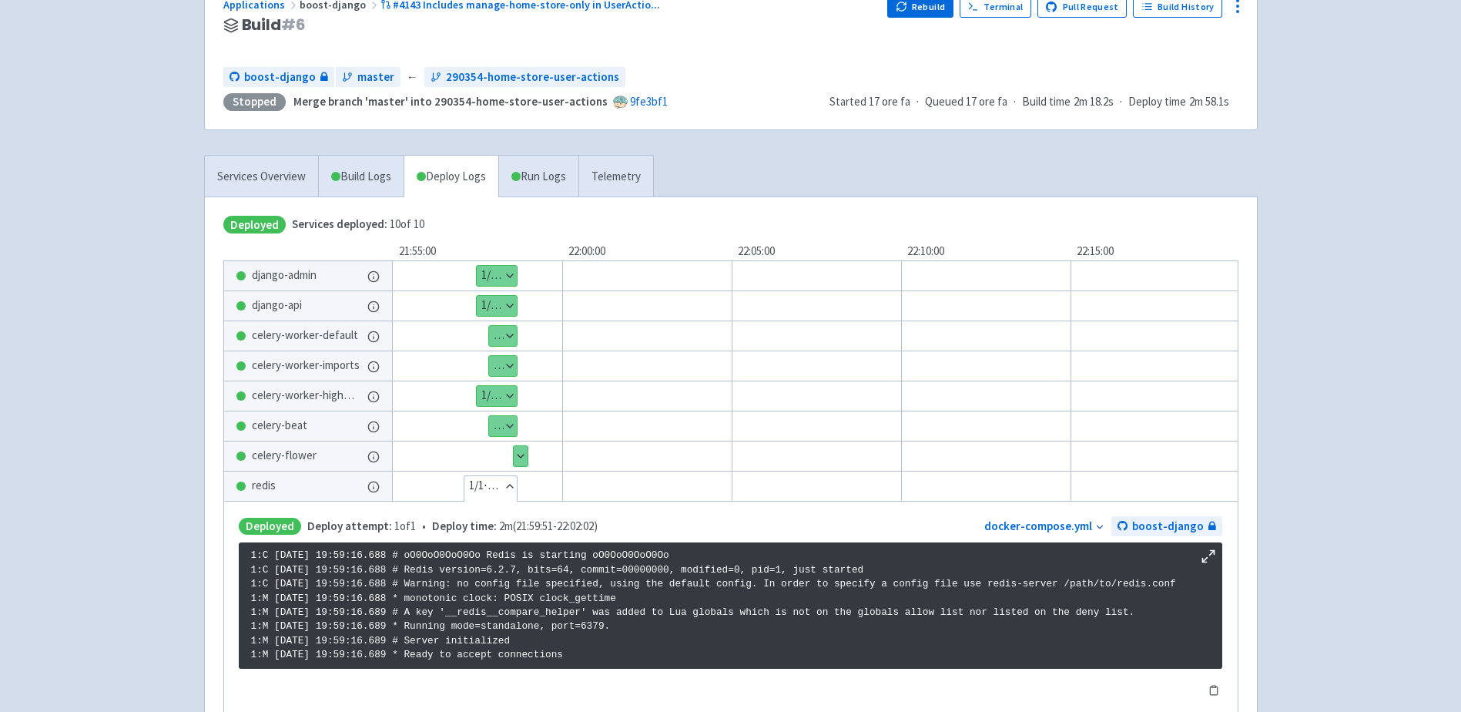
scroll to position [173, 0]
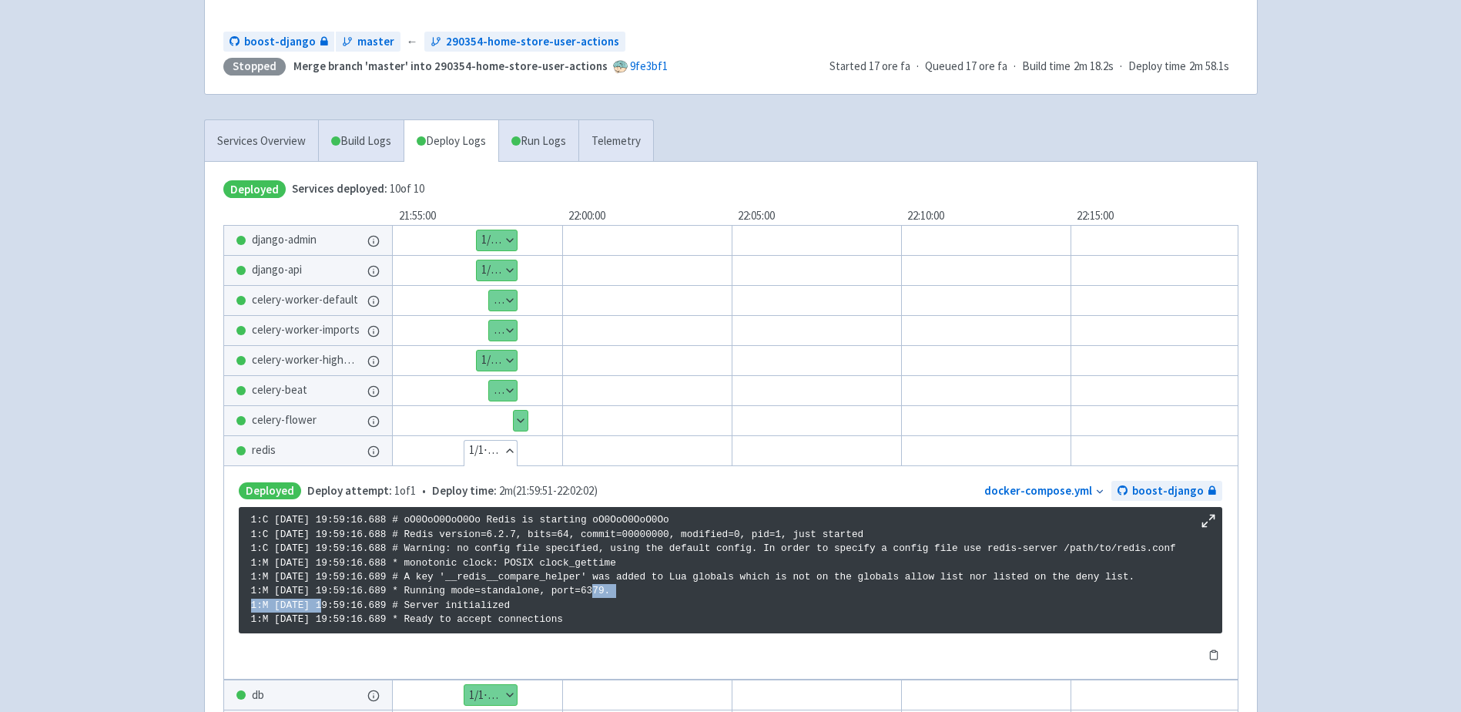
drag, startPoint x: 427, startPoint y: 589, endPoint x: 511, endPoint y: 594, distance: 84.1
click at [511, 594] on p "1:C 08 Oct 2025 19:59:16.688 # oO0OoO0OoO0Oo Redis is starting oO0OoO0OoO0Oo 1:…" at bounding box center [730, 570] width 959 height 114
drag, startPoint x: 511, startPoint y: 594, endPoint x: 470, endPoint y: 591, distance: 40.9
click at [470, 591] on p "1:C 08 Oct 2025 19:59:16.688 # oO0OoO0OoO0Oo Redis is starting oO0OoO0OoO0Oo 1:…" at bounding box center [730, 570] width 959 height 114
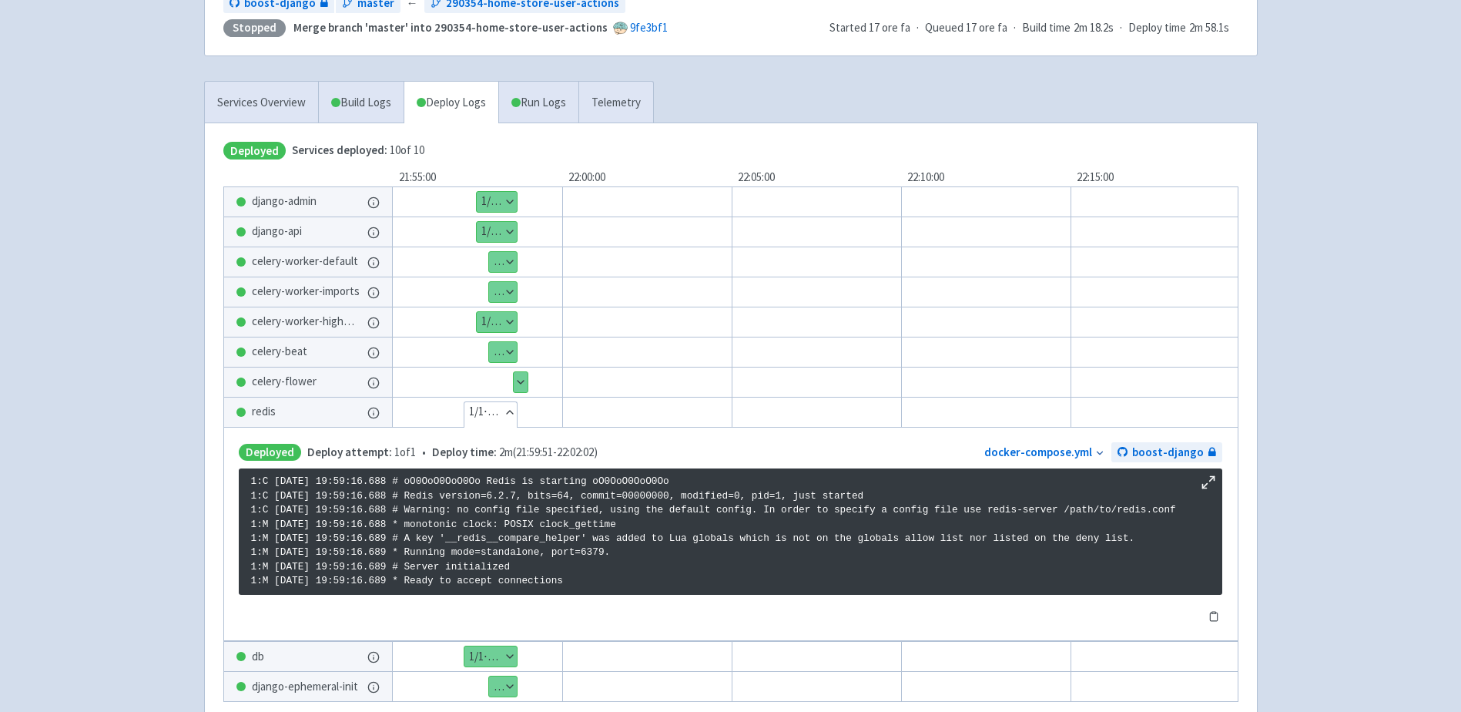
scroll to position [250, 0]
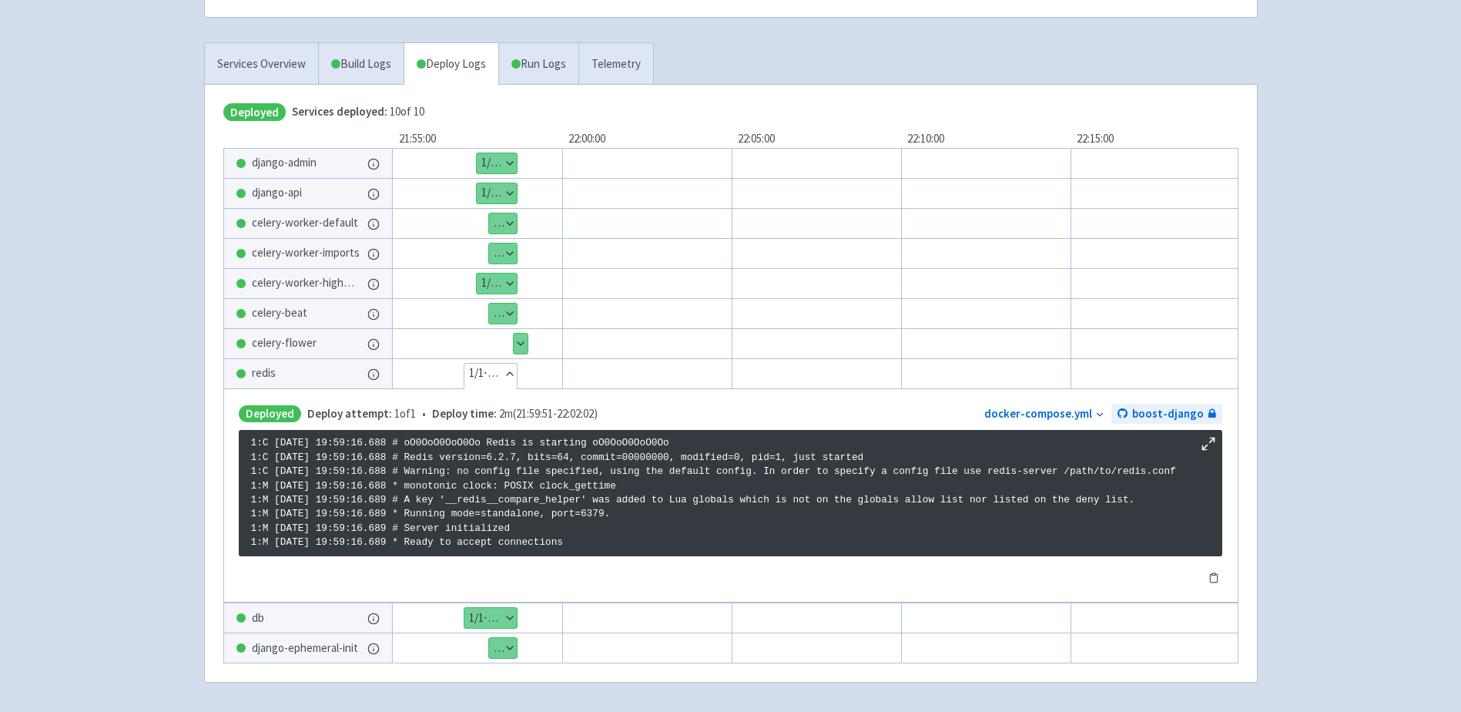
click at [509, 541] on p "1:C 08 Oct 2025 19:59:16.688 # oO0OoO0OoO0Oo Redis is starting oO0OoO0OoO0Oo 1:…" at bounding box center [730, 493] width 959 height 114
click at [541, 61] on link "Run Logs" at bounding box center [538, 64] width 80 height 42
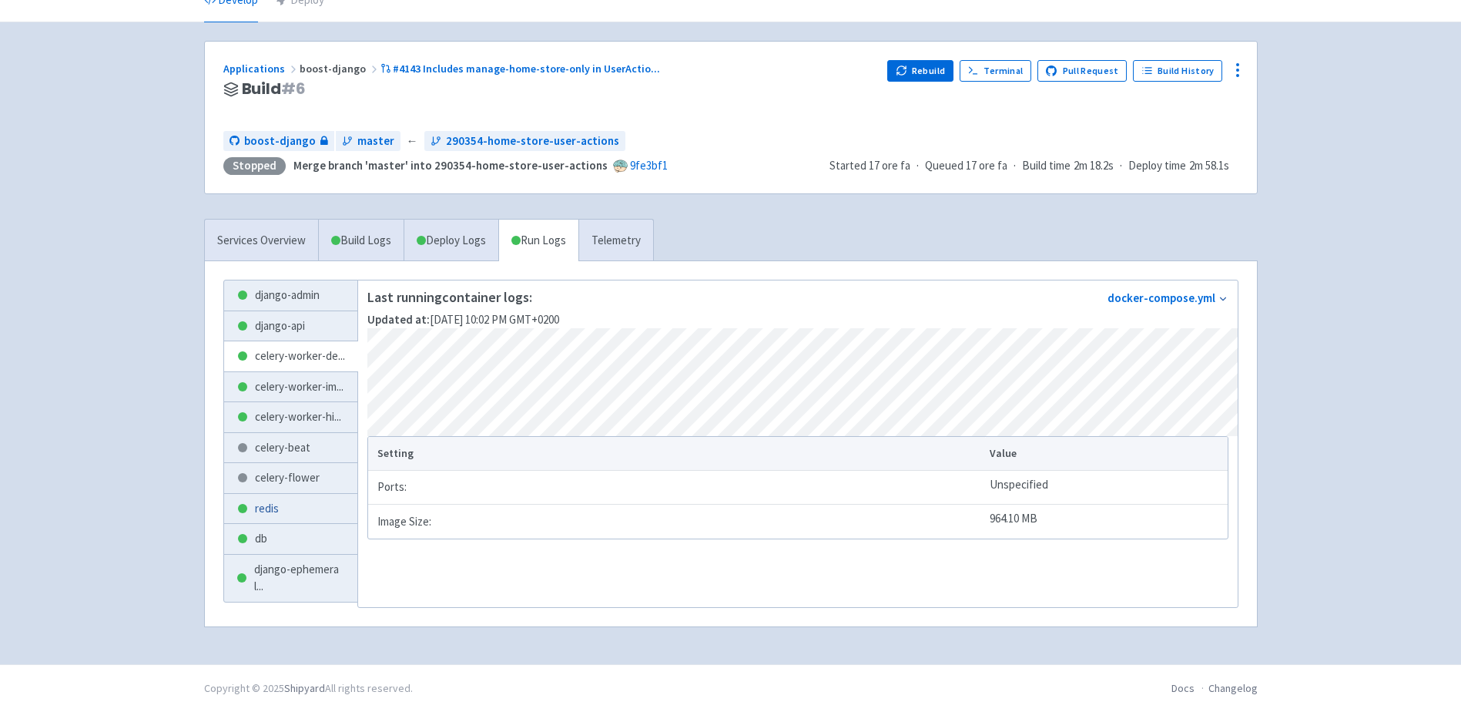
click at [273, 511] on link "redis" at bounding box center [291, 509] width 134 height 30
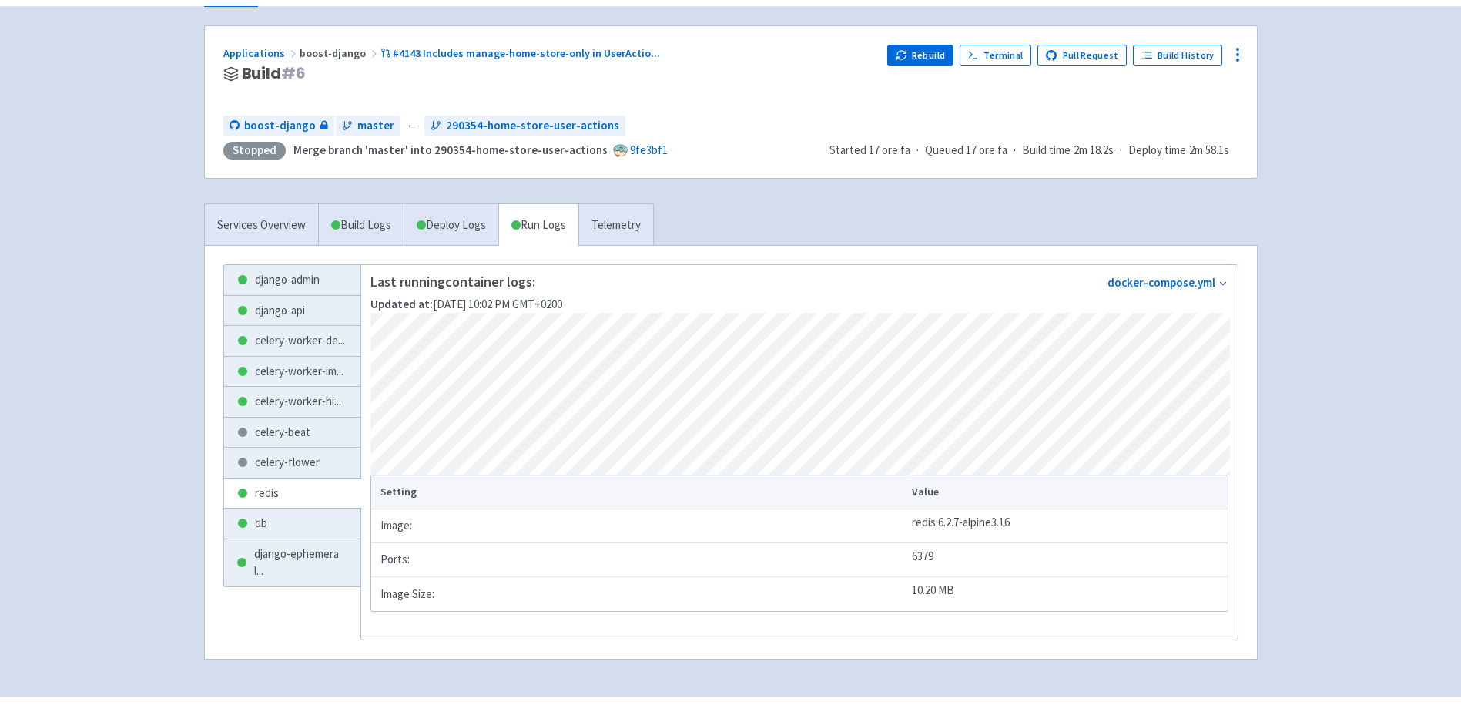
scroll to position [126, 0]
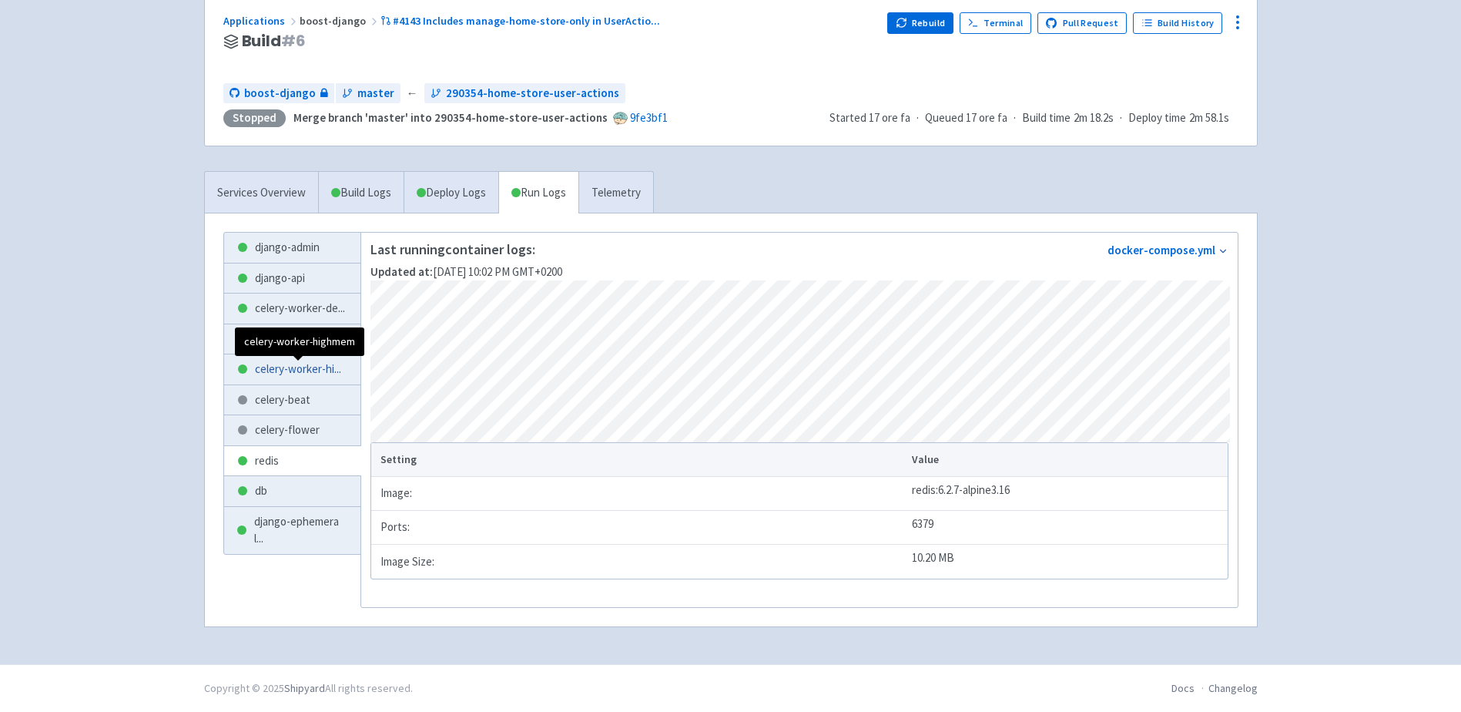
click at [294, 370] on span "celery-worker-hi ..." at bounding box center [298, 369] width 86 height 18
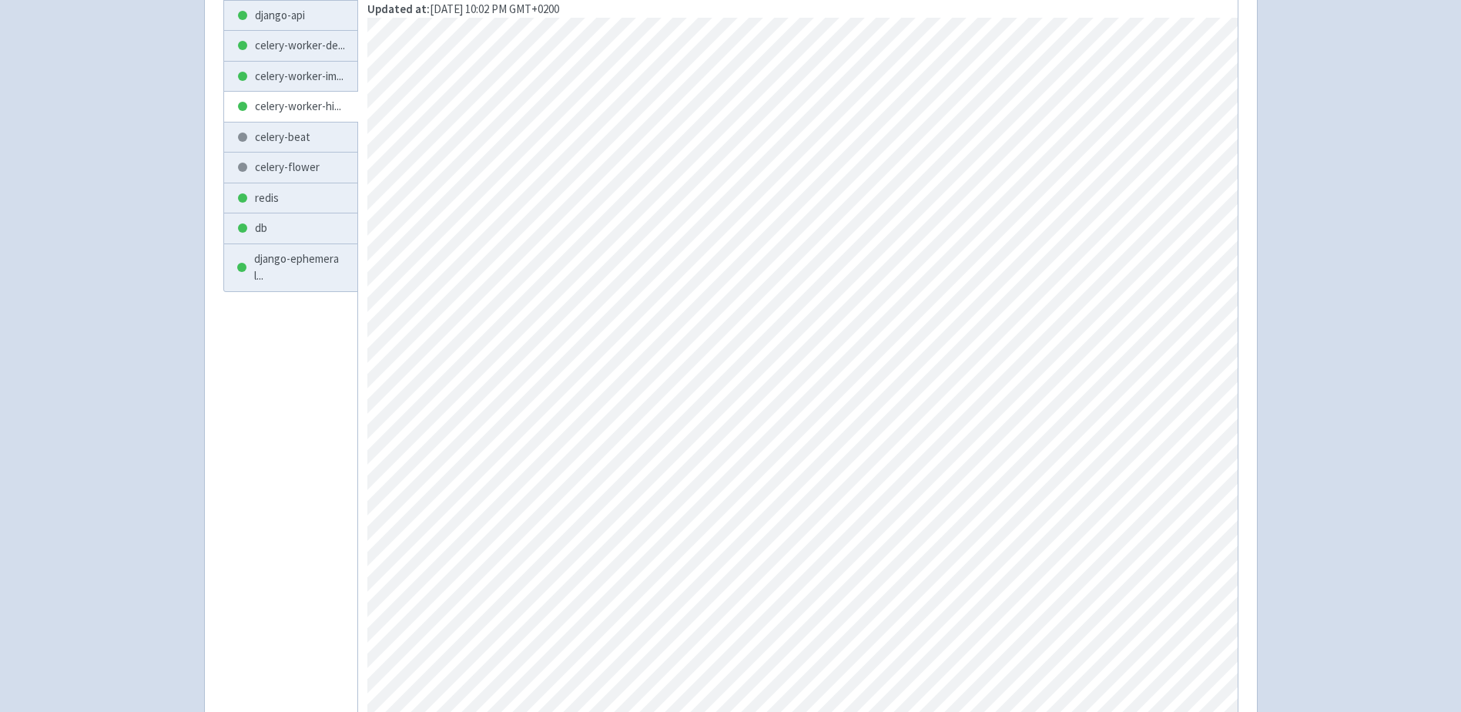
scroll to position [317, 0]
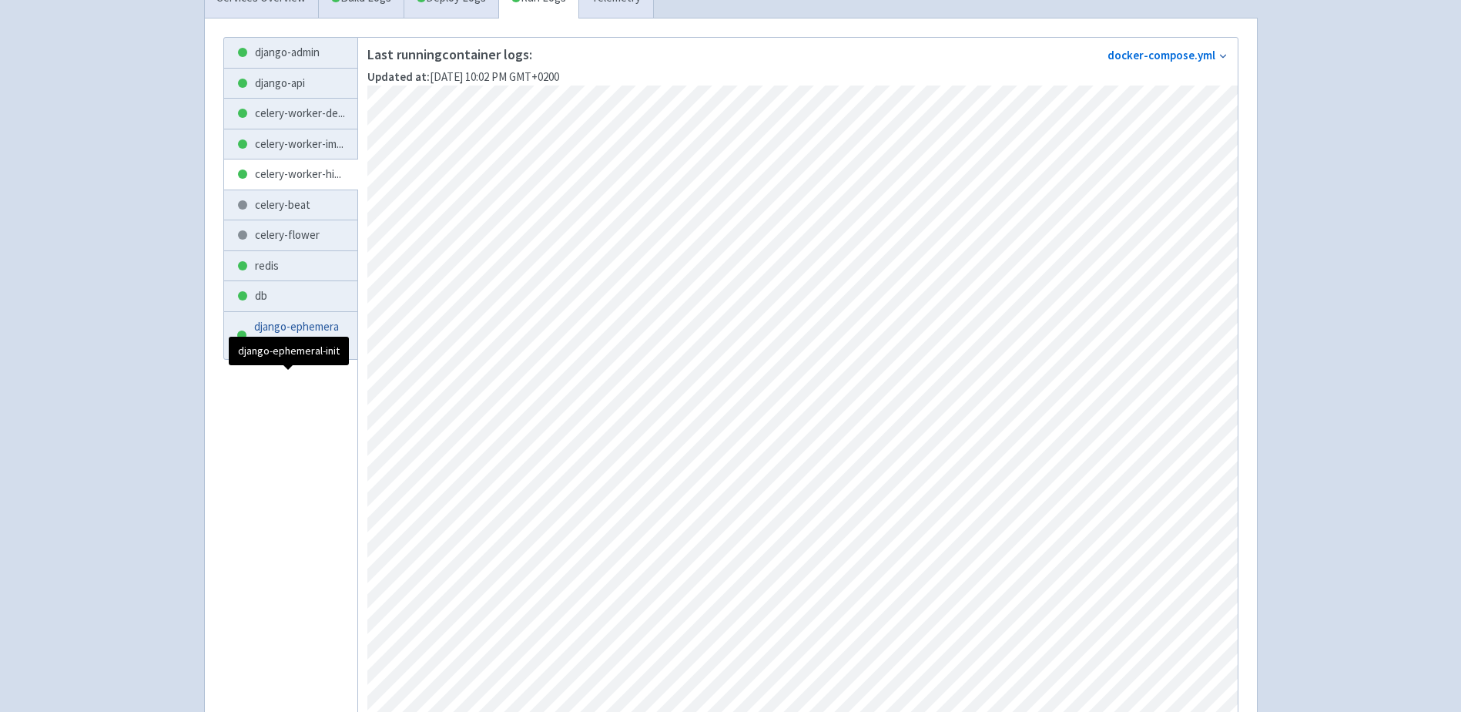
click at [272, 353] on span "django-ephemeral ..." at bounding box center [299, 335] width 91 height 35
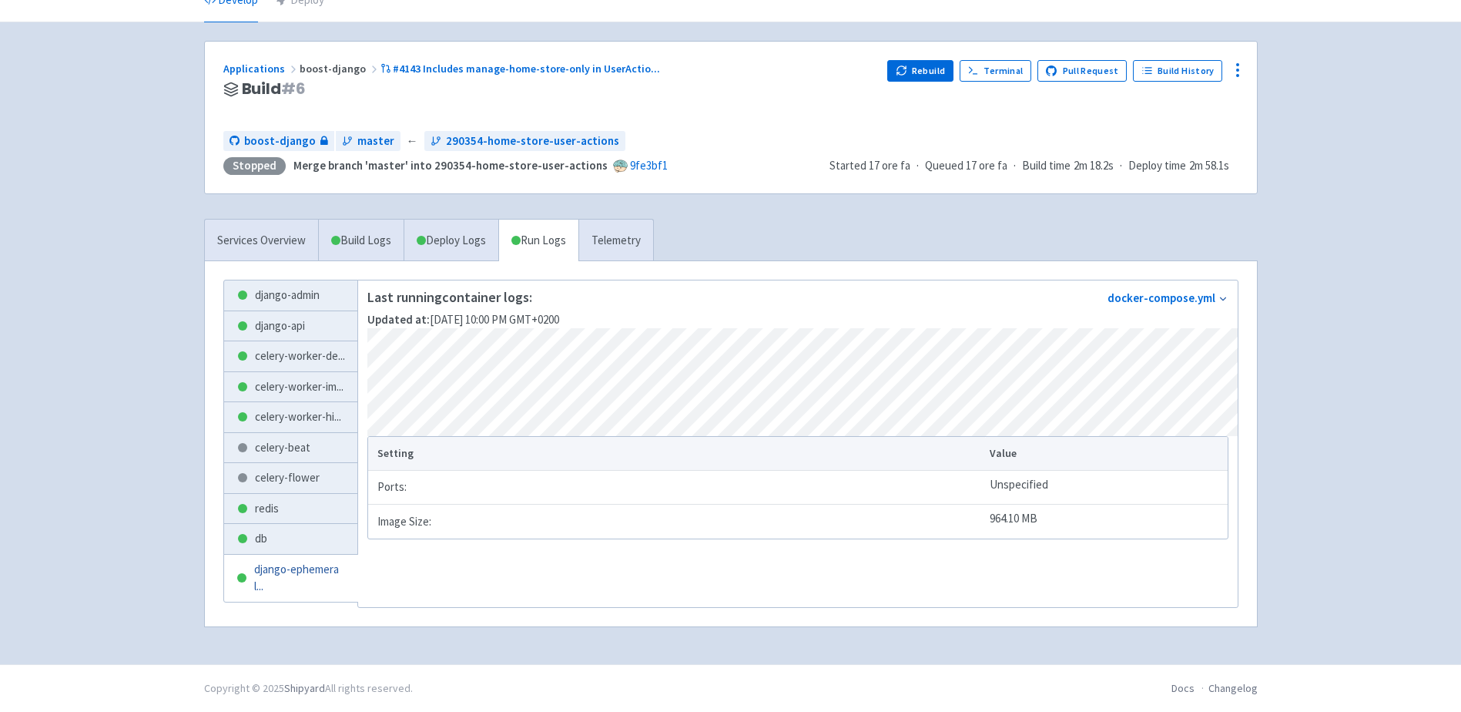
scroll to position [126, 0]
click at [281, 452] on link "celery-beat" at bounding box center [291, 448] width 134 height 30
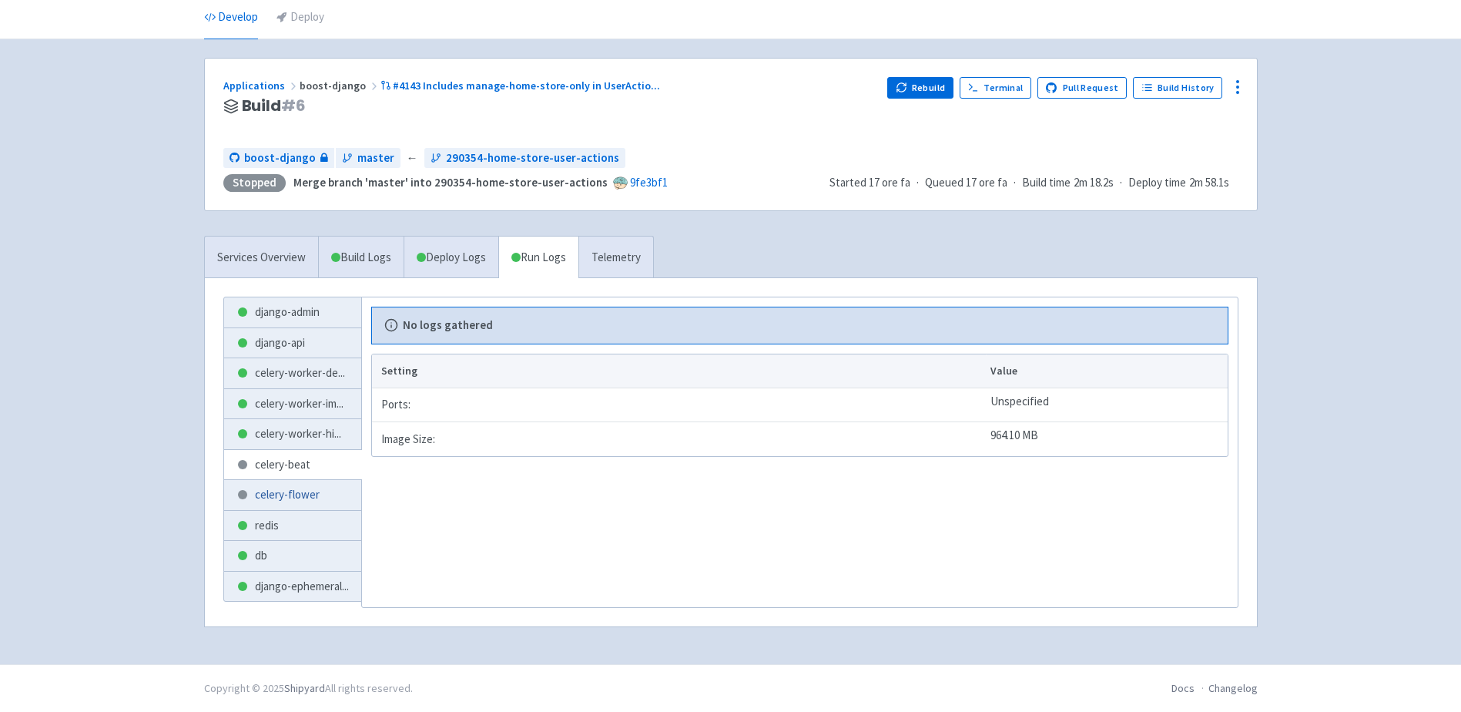
click at [296, 490] on link "celery-flower" at bounding box center [292, 495] width 137 height 30
click at [270, 520] on link "redis" at bounding box center [292, 526] width 137 height 30
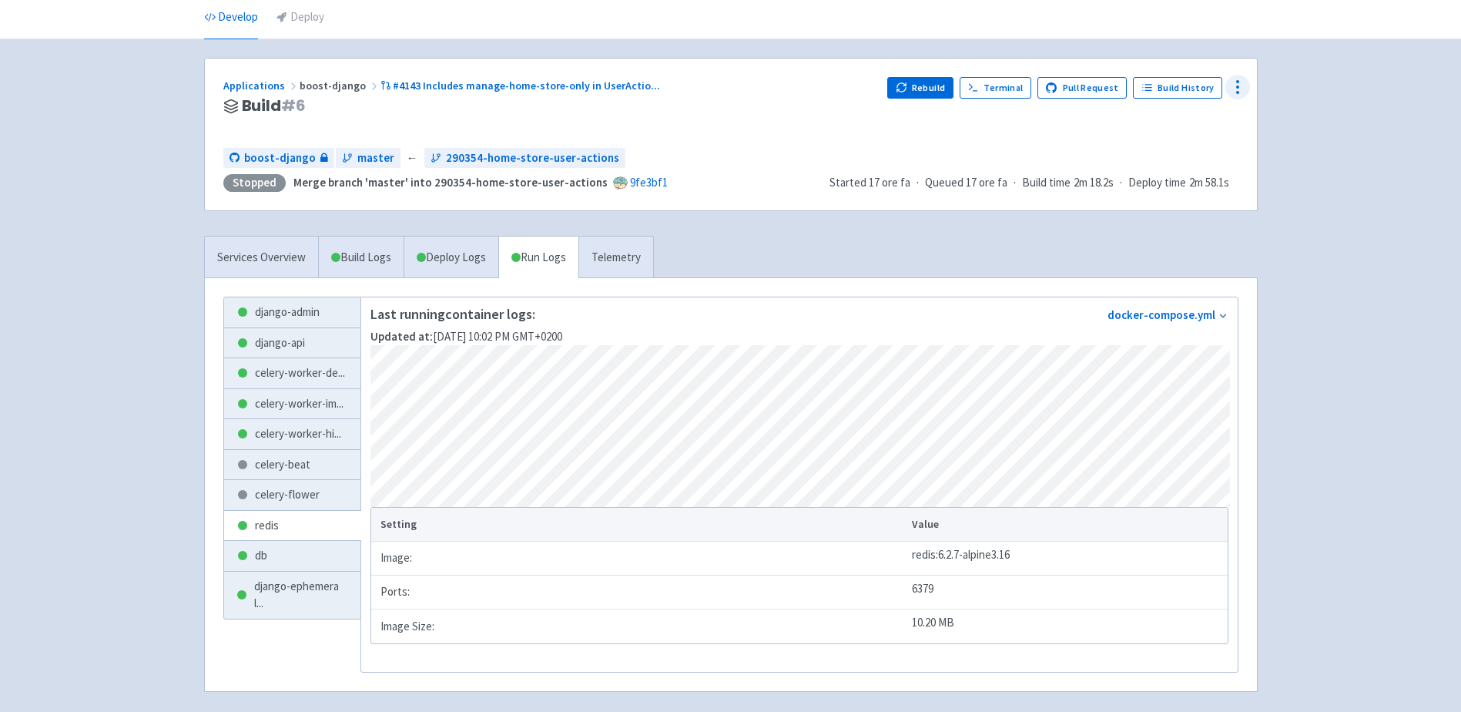
click at [1233, 96] on div at bounding box center [1237, 87] width 25 height 25
click at [1163, 207] on span "Env Vars" at bounding box center [1144, 204] width 41 height 22
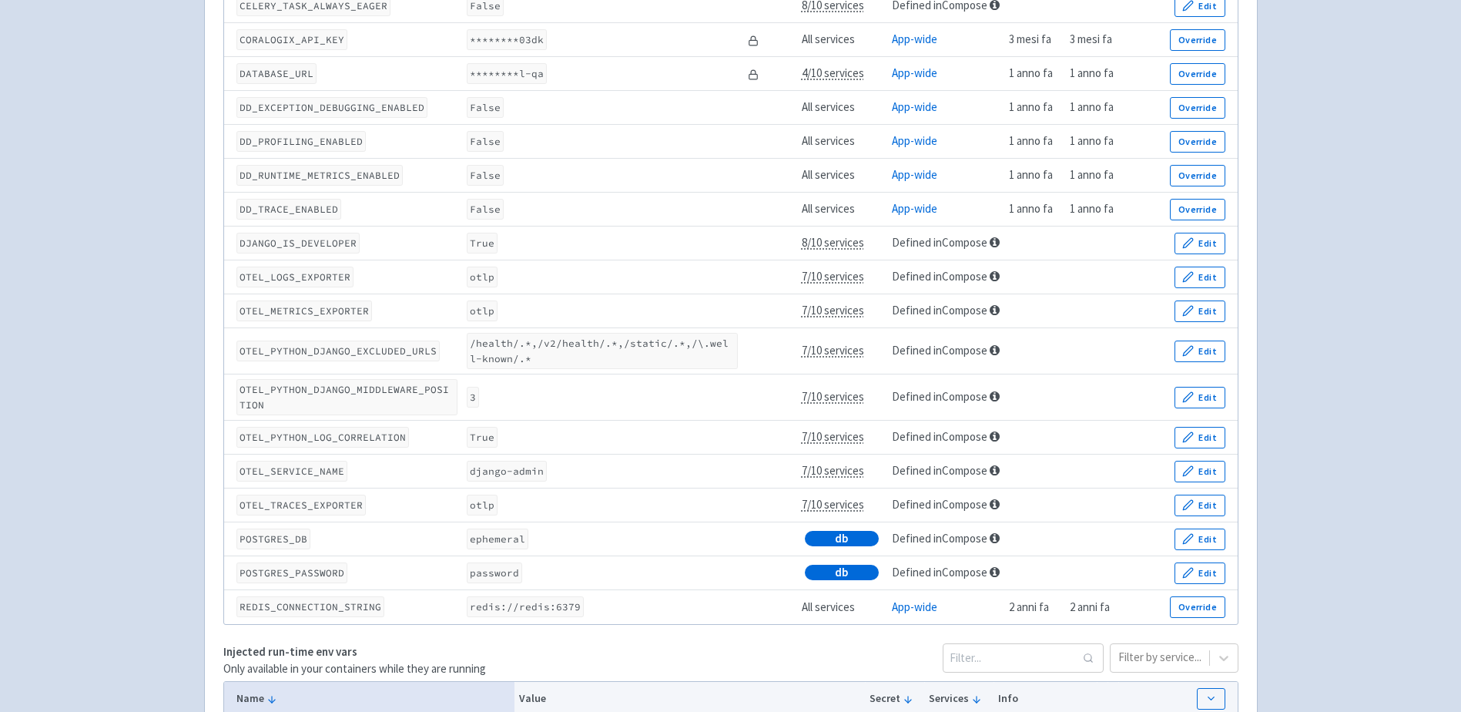
scroll to position [770, 0]
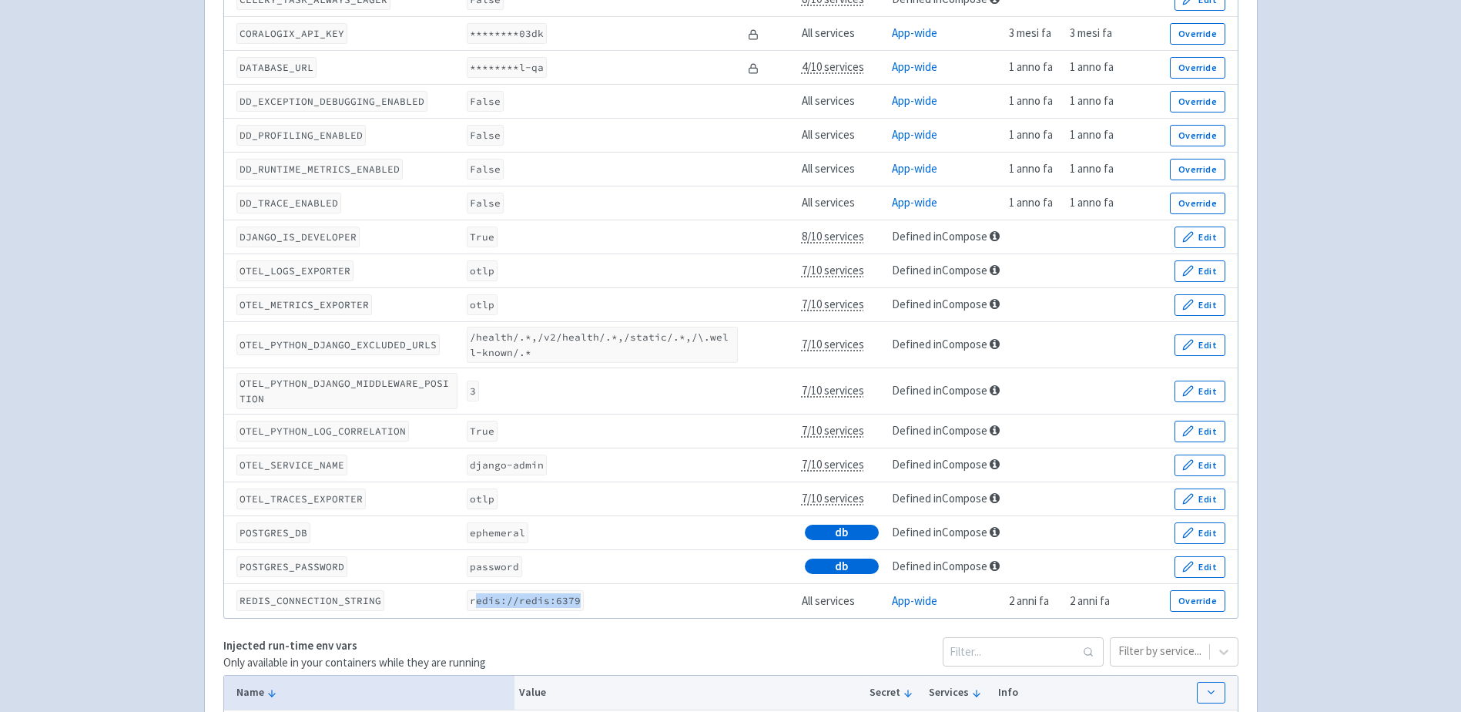
drag, startPoint x: 470, startPoint y: 585, endPoint x: 611, endPoint y: 593, distance: 141.2
click at [611, 593] on td "redis://redis:6379" at bounding box center [602, 601] width 281 height 34
drag, startPoint x: 611, startPoint y: 593, endPoint x: 564, endPoint y: 601, distance: 46.8
click at [564, 601] on div "Name Value Secret Services Info Created Updated Add New Batch Upload API_HOSTNA…" at bounding box center [730, 114] width 1015 height 1010
drag, startPoint x: 571, startPoint y: 585, endPoint x: 464, endPoint y: 583, distance: 106.3
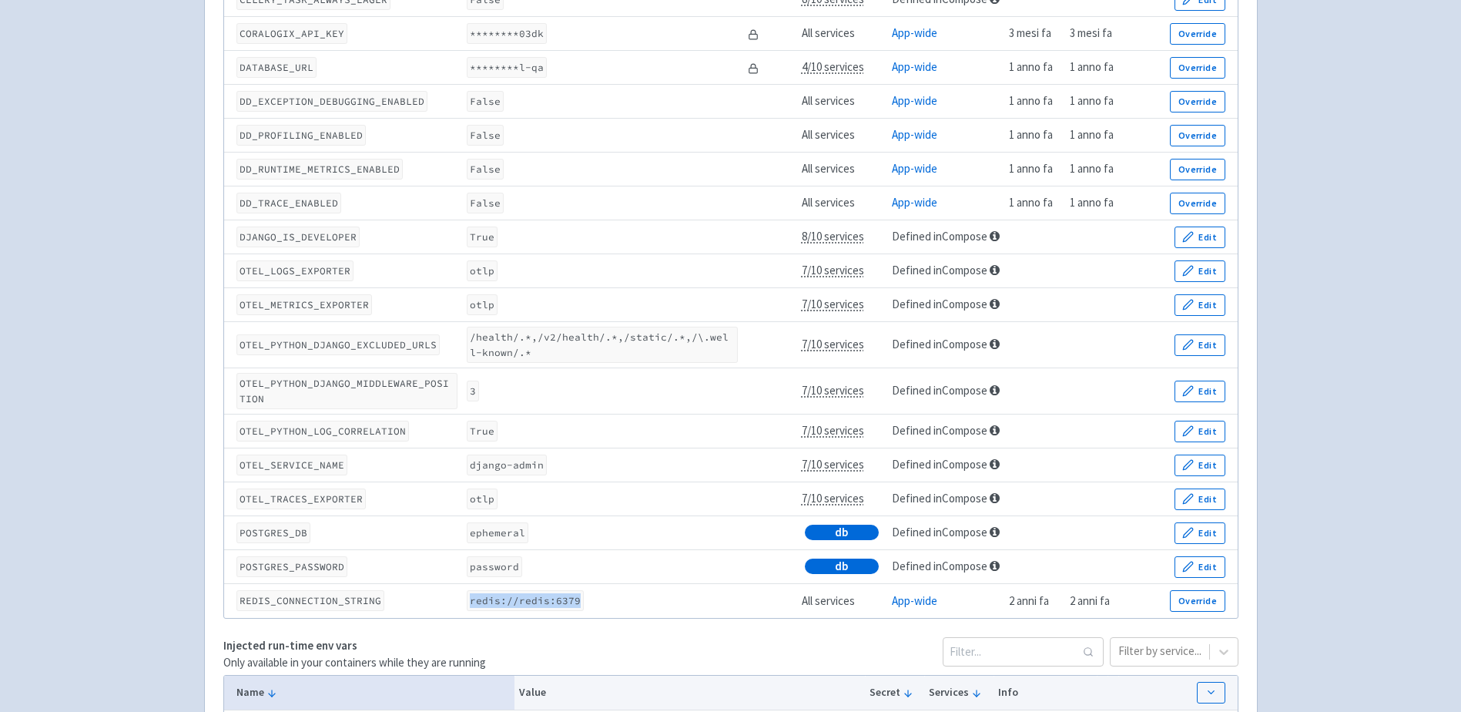
click at [467, 590] on code "redis://redis:6379" at bounding box center [525, 600] width 117 height 21
click at [657, 584] on td "redis://redis:6379" at bounding box center [602, 601] width 281 height 34
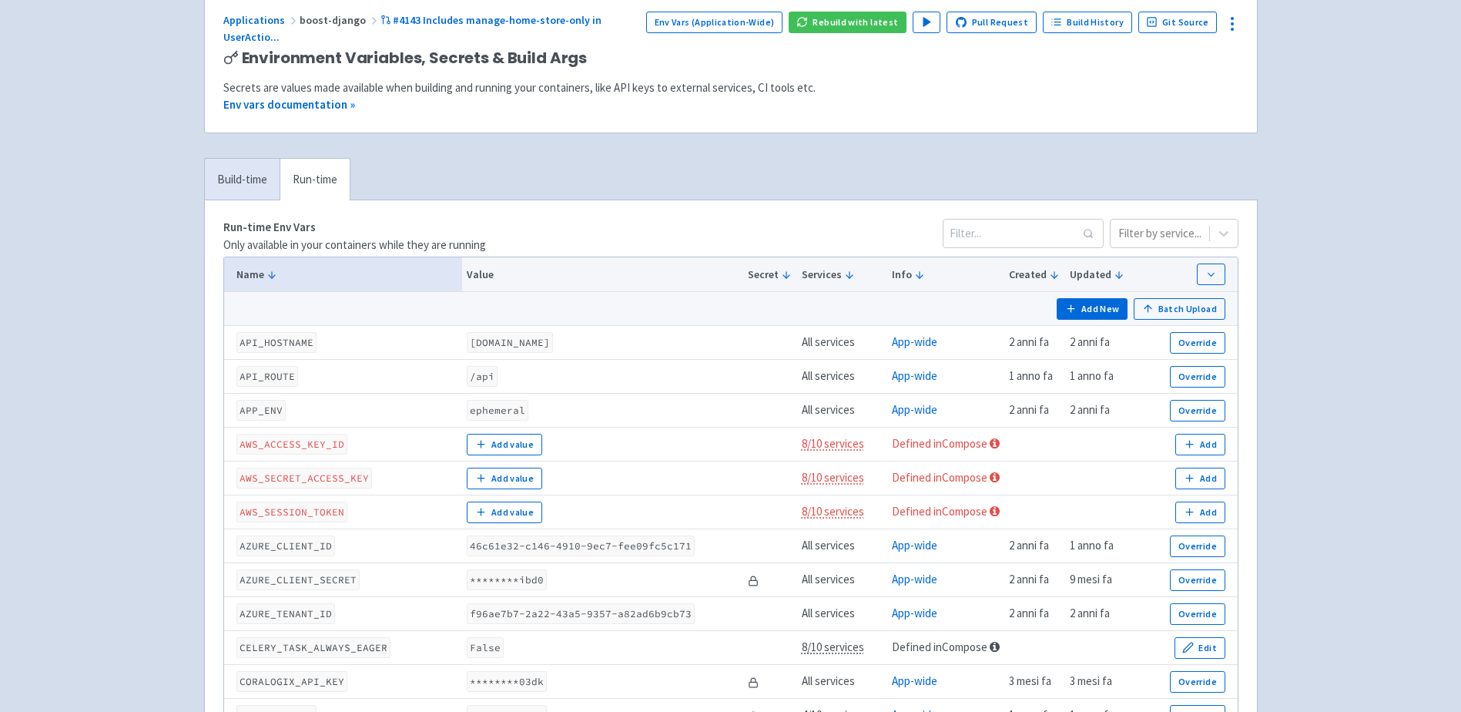
scroll to position [0, 0]
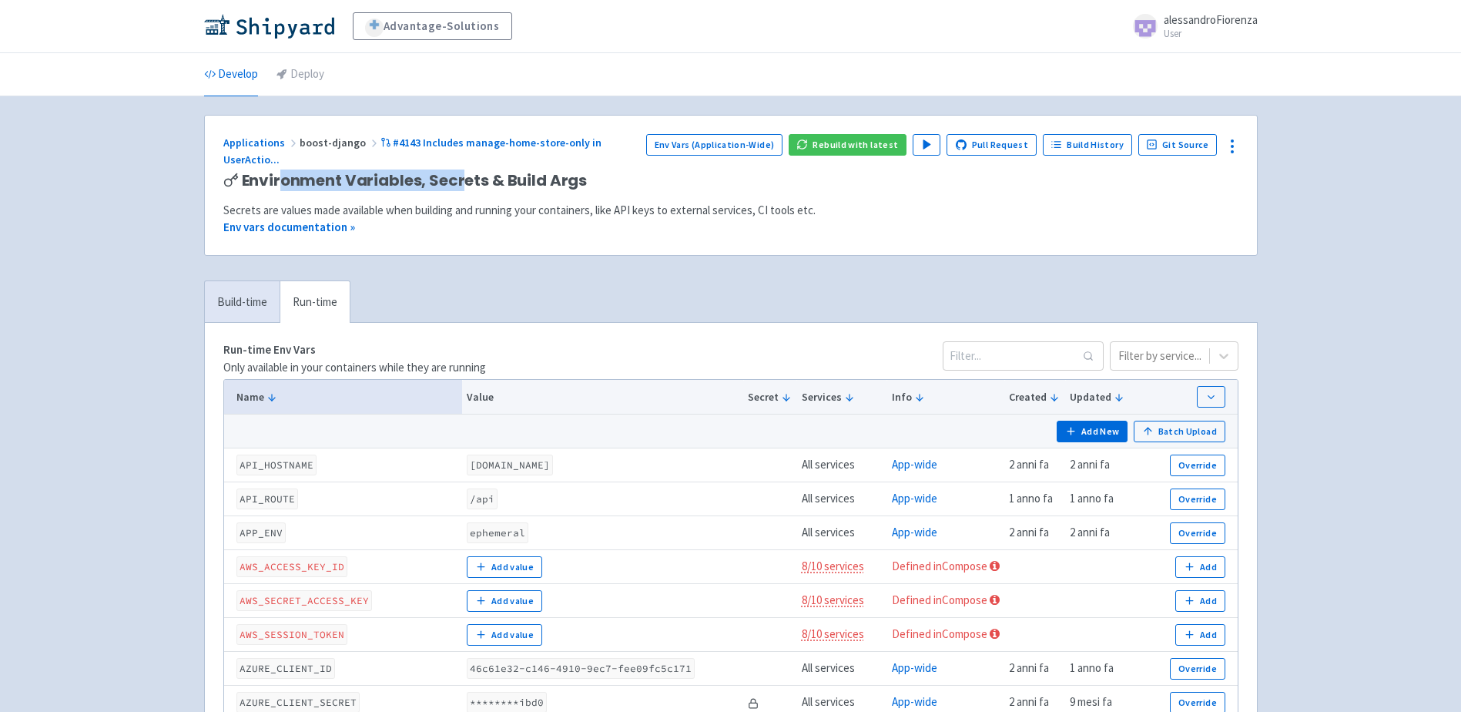
drag, startPoint x: 283, startPoint y: 158, endPoint x: 461, endPoint y: 166, distance: 178.1
click at [461, 172] on span "Environment Variables, Secrets & Build Args" at bounding box center [415, 181] width 346 height 18
drag, startPoint x: 461, startPoint y: 166, endPoint x: 609, endPoint y: 321, distance: 214.6
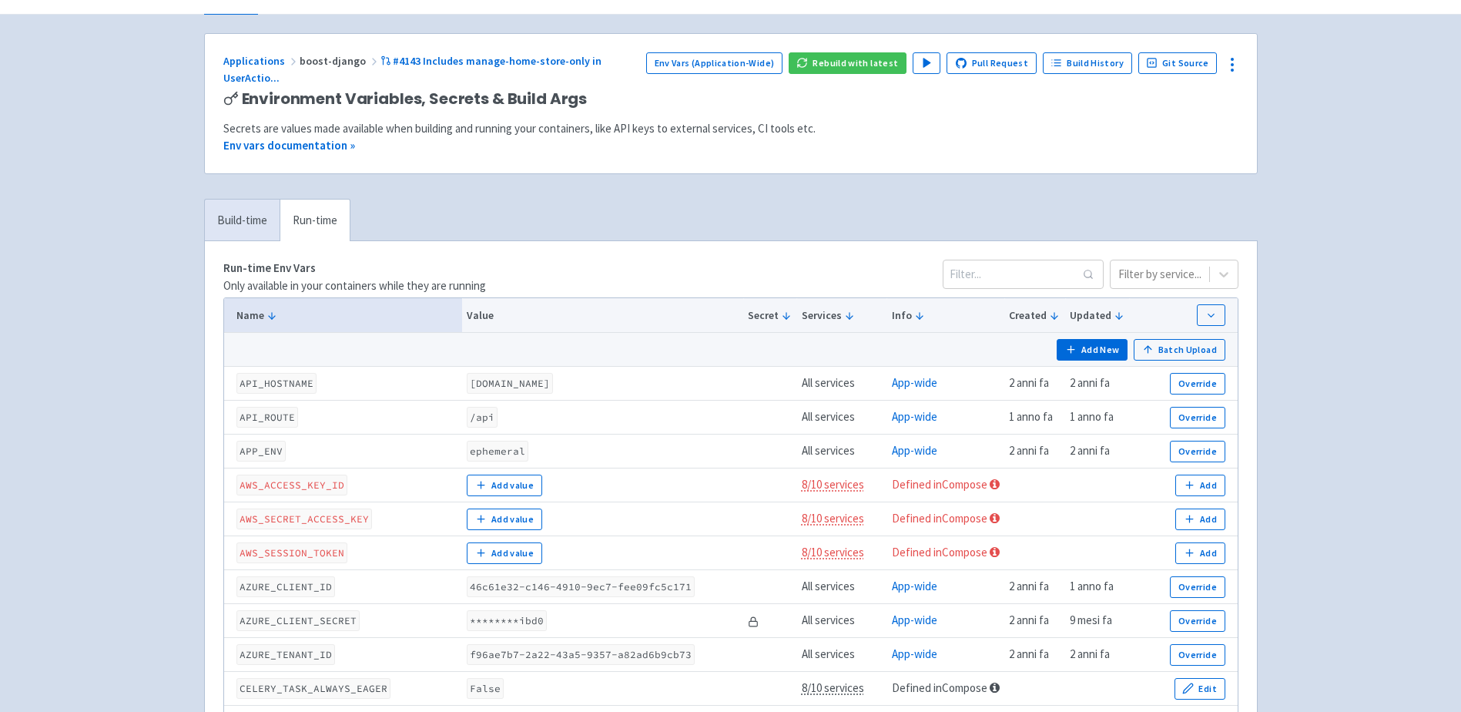
scroll to position [308, 0]
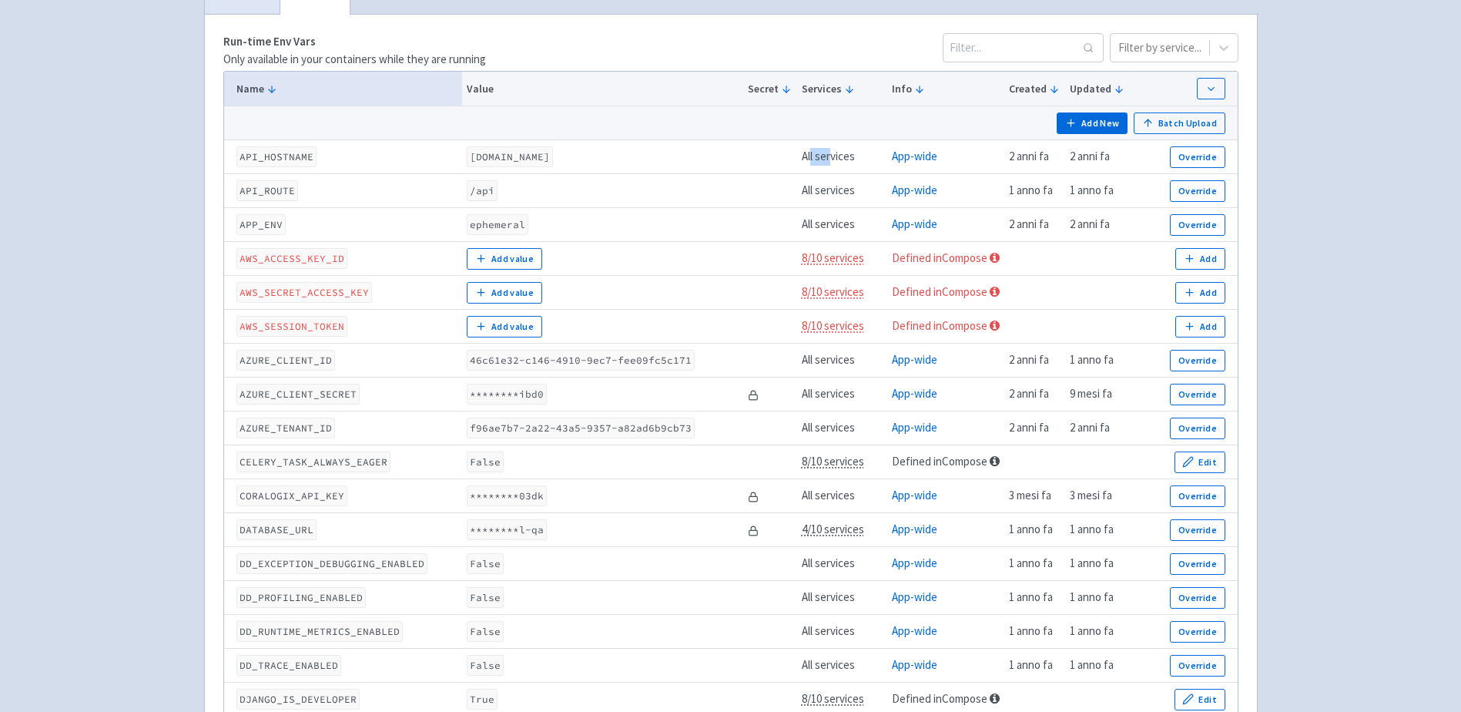
drag, startPoint x: 819, startPoint y: 138, endPoint x: 841, endPoint y: 139, distance: 22.3
click at [841, 140] on td "All services" at bounding box center [841, 157] width 90 height 34
drag, startPoint x: 841, startPoint y: 139, endPoint x: 833, endPoint y: 179, distance: 40.8
click at [833, 175] on td "All services" at bounding box center [841, 191] width 90 height 34
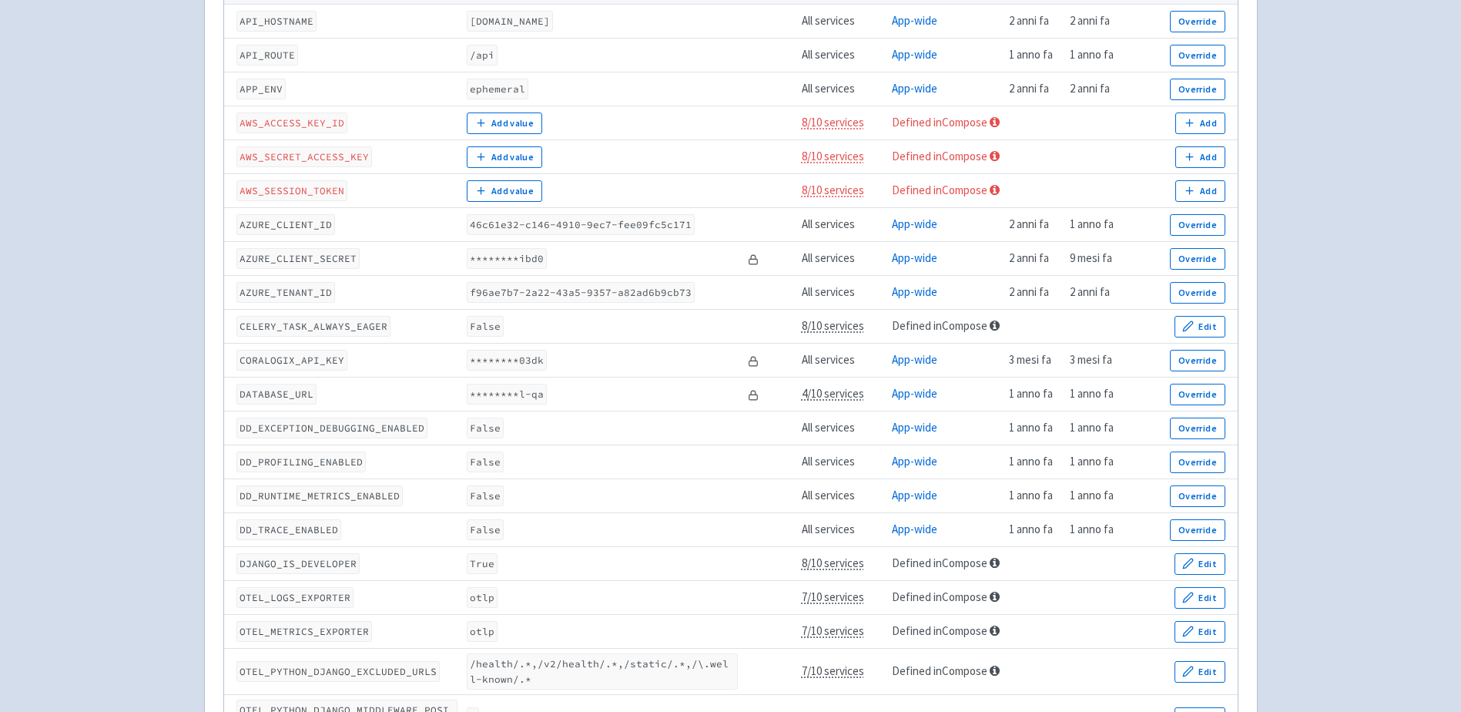
scroll to position [462, 0]
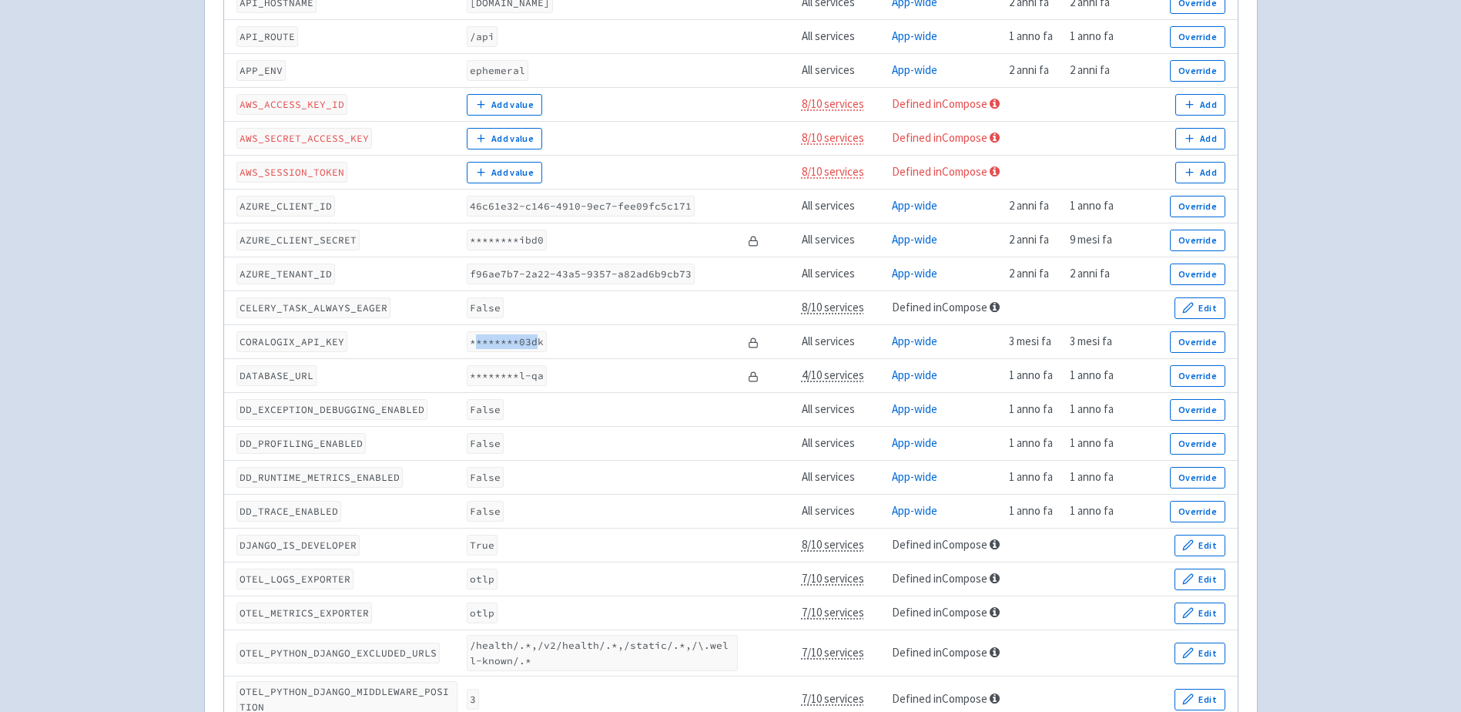
drag, startPoint x: 474, startPoint y: 323, endPoint x: 533, endPoint y: 325, distance: 58.5
click at [533, 331] on code "********03dk" at bounding box center [507, 341] width 80 height 21
drag, startPoint x: 533, startPoint y: 325, endPoint x: 540, endPoint y: 360, distance: 35.3
click at [540, 365] on code "********l-qa" at bounding box center [507, 375] width 80 height 21
drag, startPoint x: 540, startPoint y: 360, endPoint x: 639, endPoint y: 380, distance: 101.3
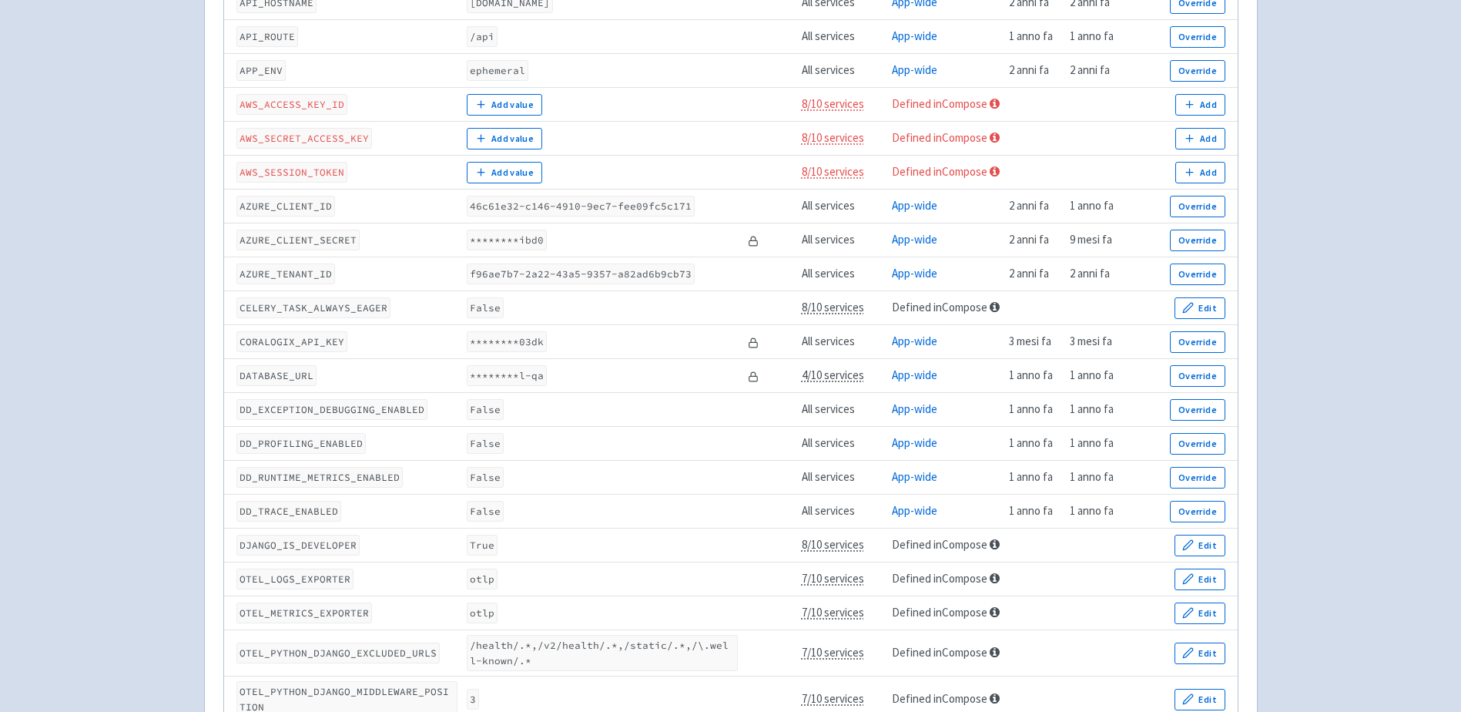
click at [639, 393] on td "False" at bounding box center [602, 410] width 281 height 34
drag, startPoint x: 538, startPoint y: 360, endPoint x: 528, endPoint y: 362, distance: 11.0
click at [528, 365] on code "********l-qa" at bounding box center [507, 375] width 80 height 21
click at [755, 376] on rect at bounding box center [753, 378] width 8 height 5
drag, startPoint x: 306, startPoint y: 394, endPoint x: 429, endPoint y: 394, distance: 123.2
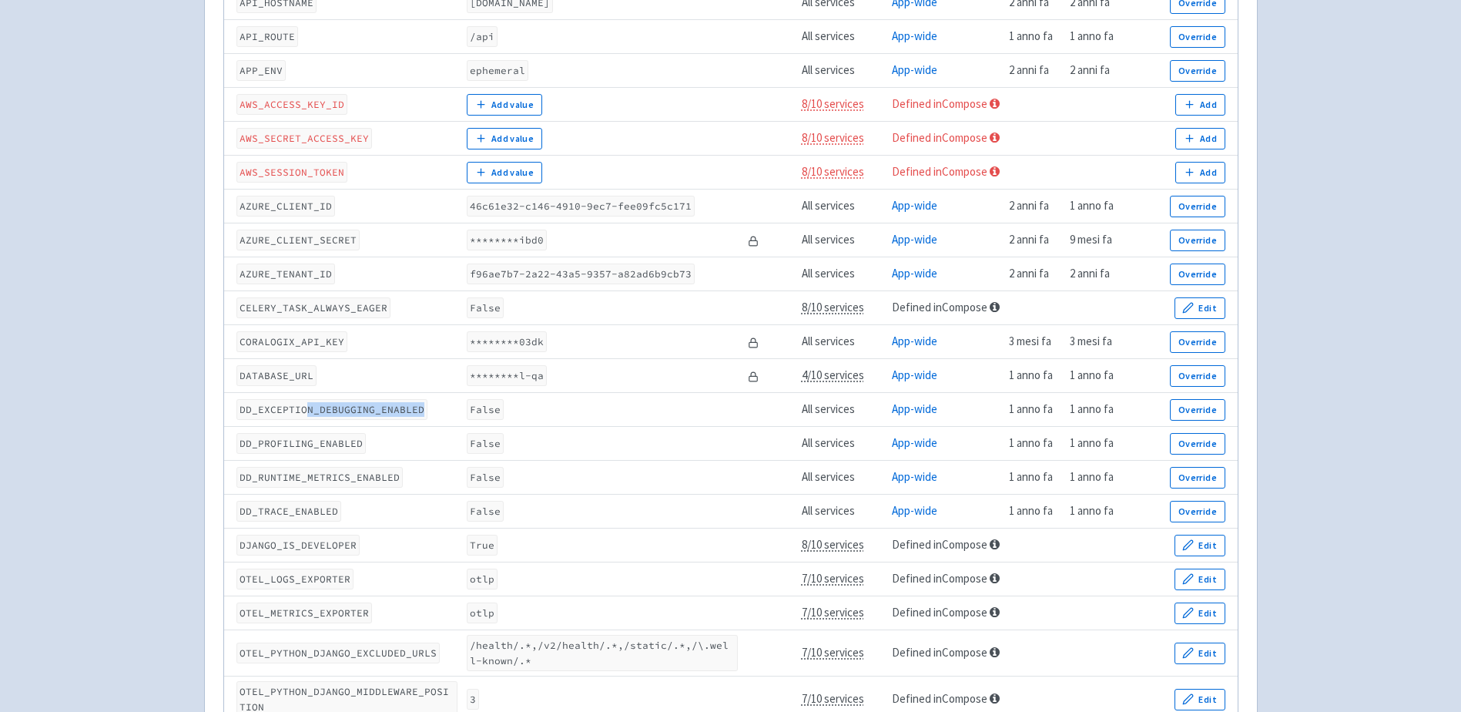
click at [429, 394] on td "DD_EXCEPTION_DEBUGGING_ENABLED" at bounding box center [343, 410] width 238 height 34
drag, startPoint x: 429, startPoint y: 394, endPoint x: 652, endPoint y: 412, distance: 223.3
click at [652, 427] on td "False" at bounding box center [602, 444] width 281 height 34
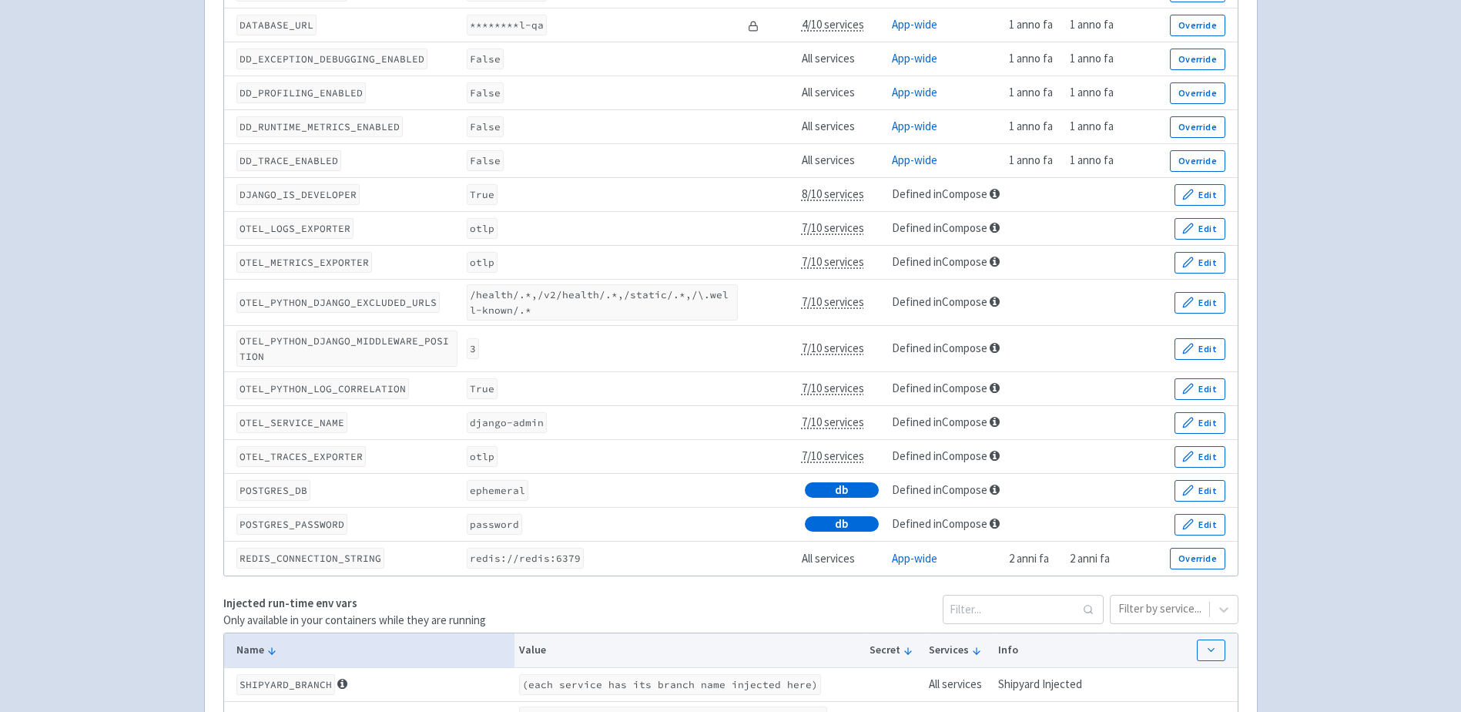
scroll to position [847, 0]
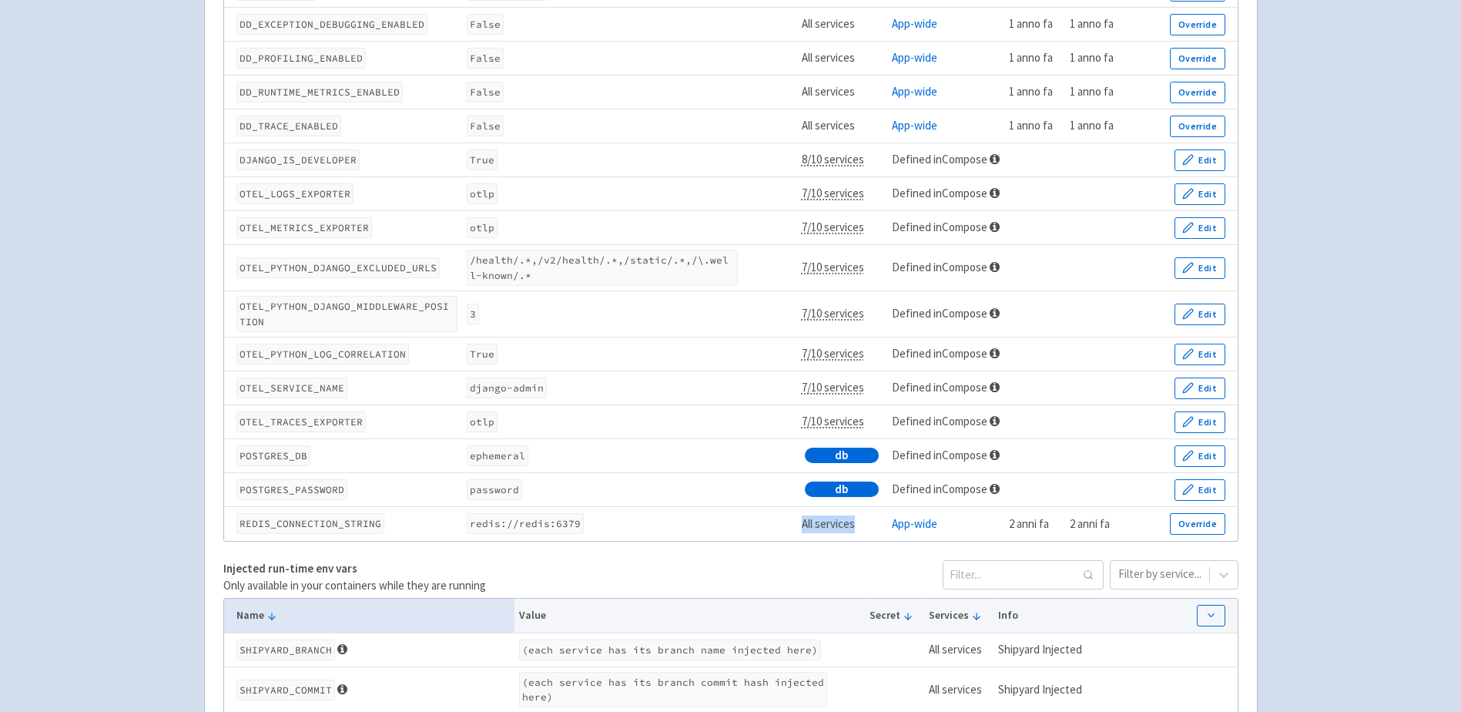
drag, startPoint x: 805, startPoint y: 507, endPoint x: 857, endPoint y: 509, distance: 52.4
click at [857, 509] on td "All services" at bounding box center [841, 524] width 90 height 34
drag, startPoint x: 857, startPoint y: 509, endPoint x: 834, endPoint y: 510, distance: 23.1
click at [835, 511] on td "All services" at bounding box center [841, 524] width 90 height 34
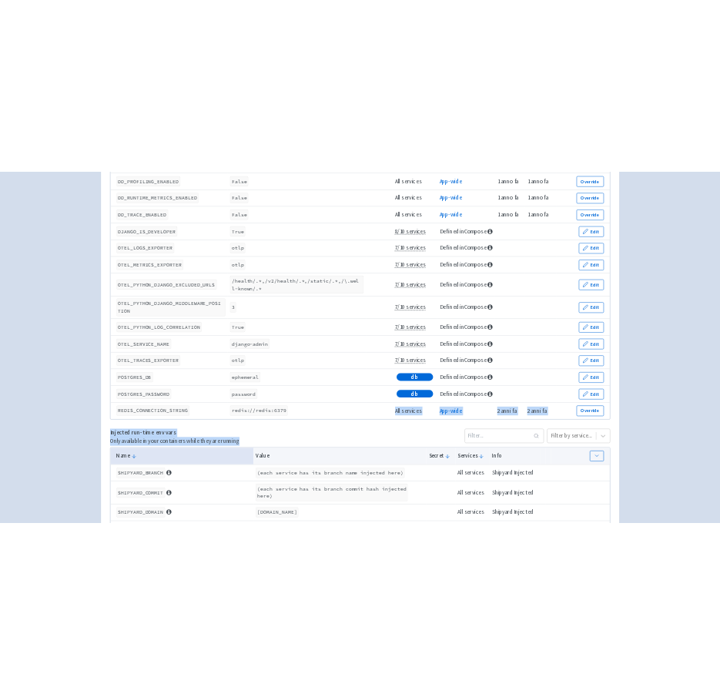
scroll to position [924, 0]
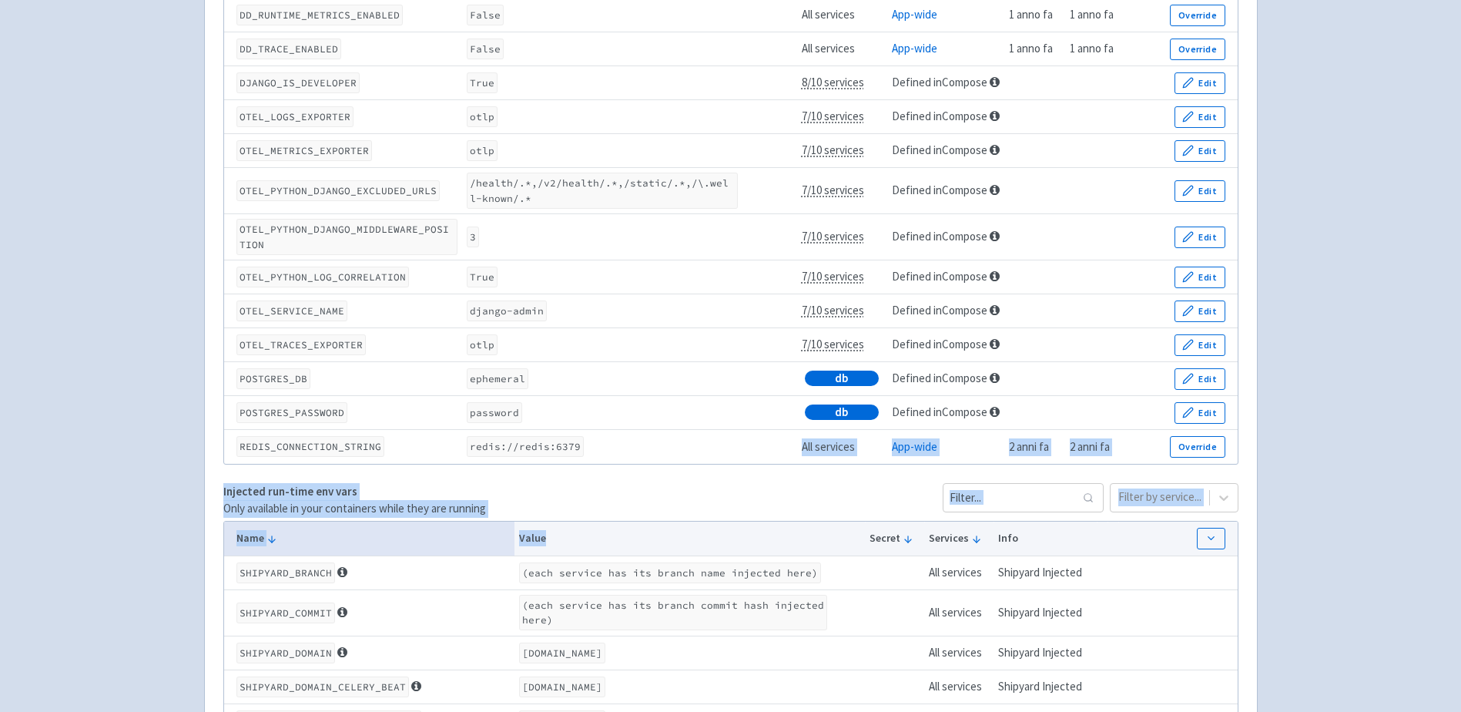
drag, startPoint x: 805, startPoint y: 507, endPoint x: 857, endPoint y: 504, distance: 52.4
click at [857, 504] on div "Run-time Env Vars Only available in your containers while they are running Filt…" at bounding box center [731, 281] width 1052 height 1764
drag, startPoint x: 857, startPoint y: 504, endPoint x: 831, endPoint y: 435, distance: 74.1
click at [831, 435] on td "All services" at bounding box center [841, 447] width 90 height 34
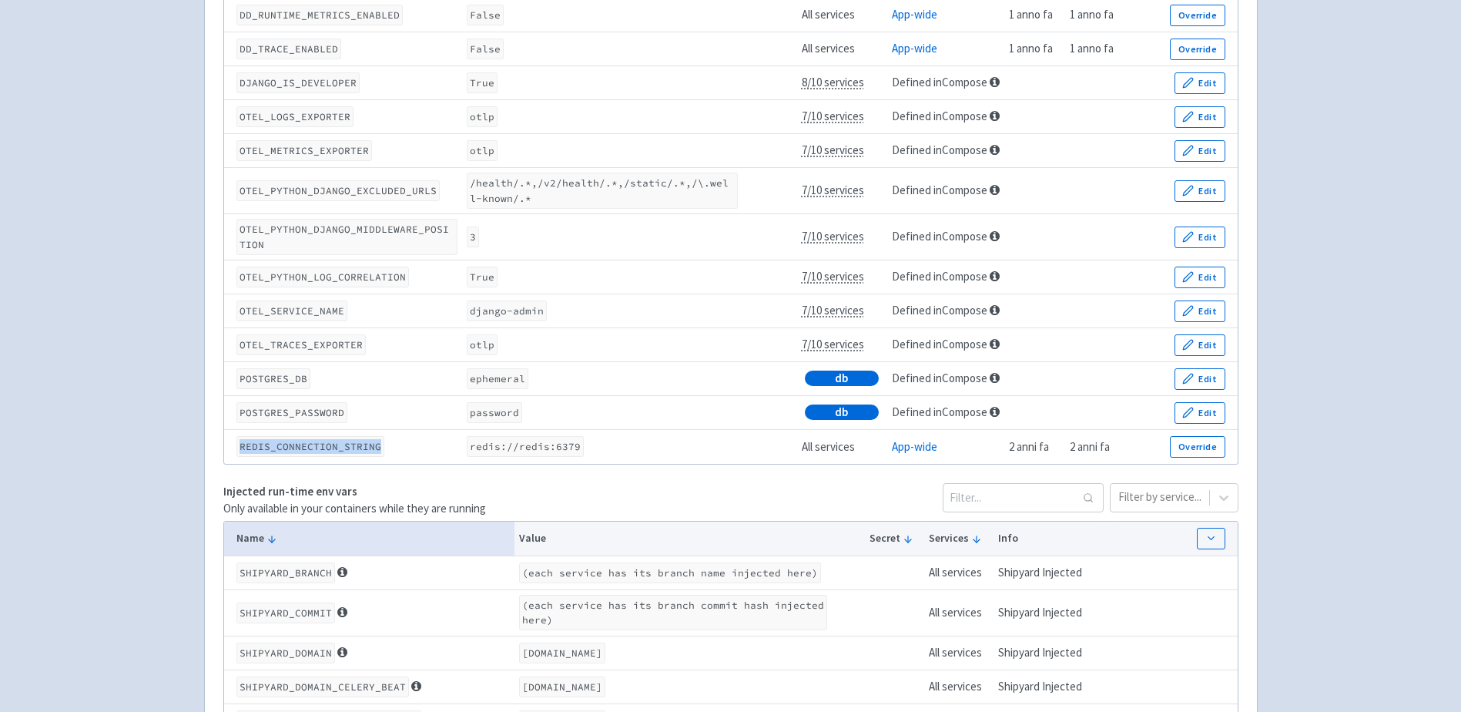
drag, startPoint x: 240, startPoint y: 427, endPoint x: 377, endPoint y: 431, distance: 136.4
click at [377, 436] on code "REDIS_CONNECTION_STRING" at bounding box center [310, 446] width 148 height 21
drag, startPoint x: 426, startPoint y: 420, endPoint x: 521, endPoint y: 433, distance: 96.3
click at [444, 430] on td "REDIS_CONNECTION_STRING" at bounding box center [343, 447] width 238 height 34
drag, startPoint x: 365, startPoint y: 431, endPoint x: 292, endPoint y: 432, distance: 73.2
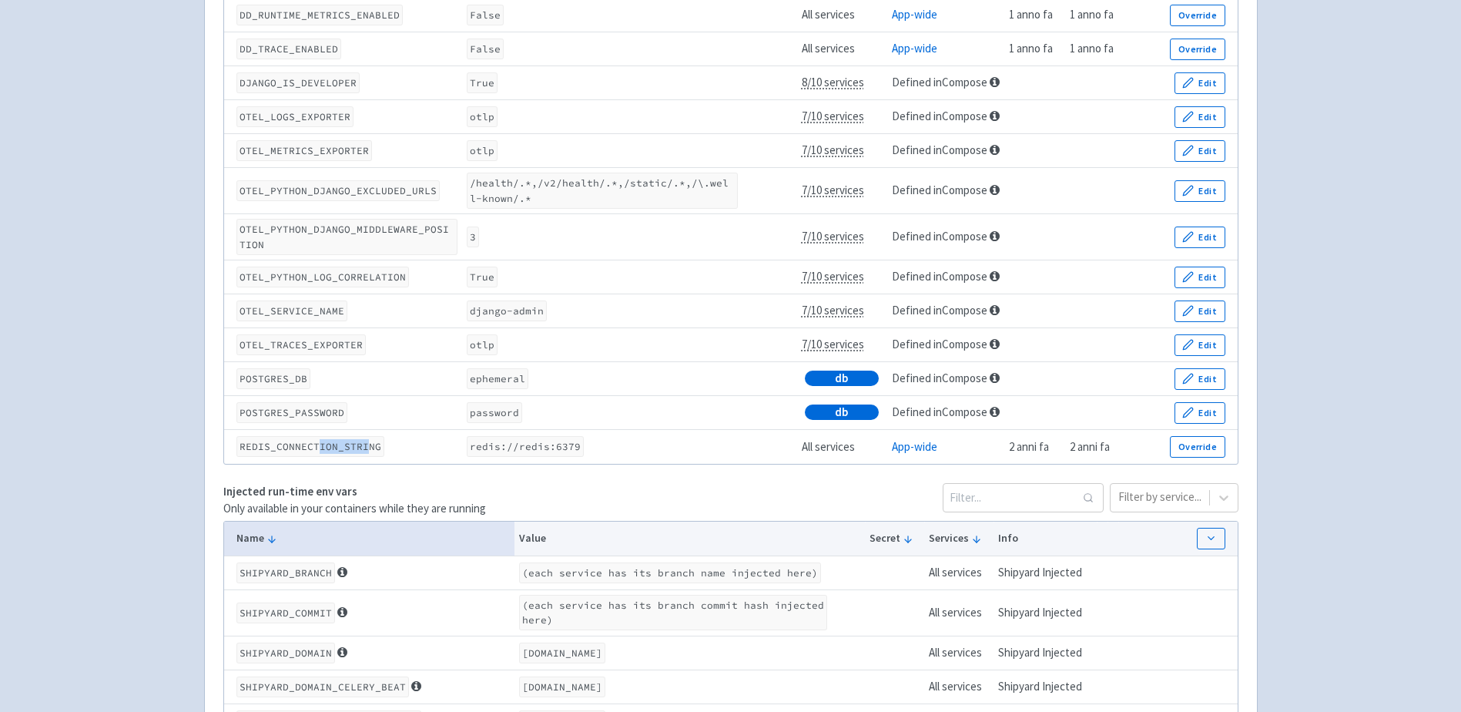
click at [292, 436] on code "REDIS_CONNECTION_STRING" at bounding box center [310, 446] width 148 height 21
drag, startPoint x: 801, startPoint y: 432, endPoint x: 849, endPoint y: 434, distance: 48.5
click at [849, 434] on td "All services" at bounding box center [841, 447] width 90 height 34
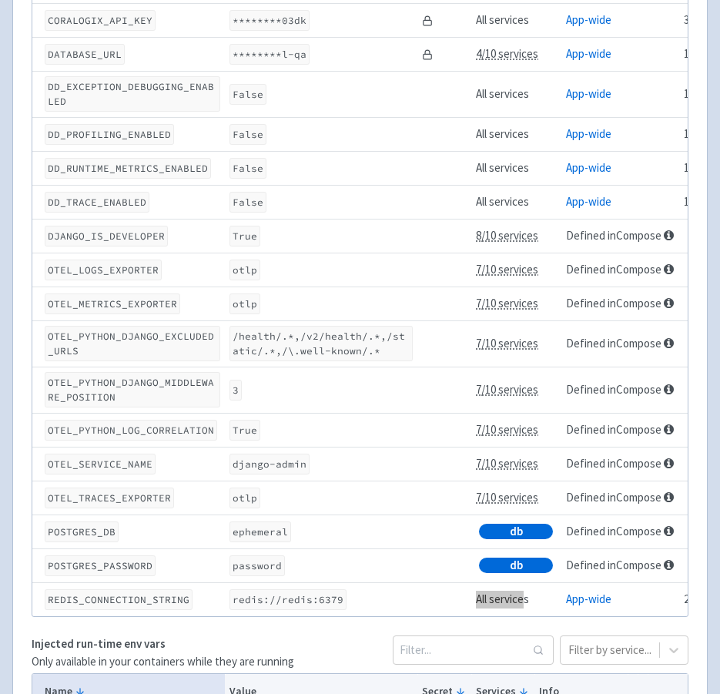
scroll to position [770, 0]
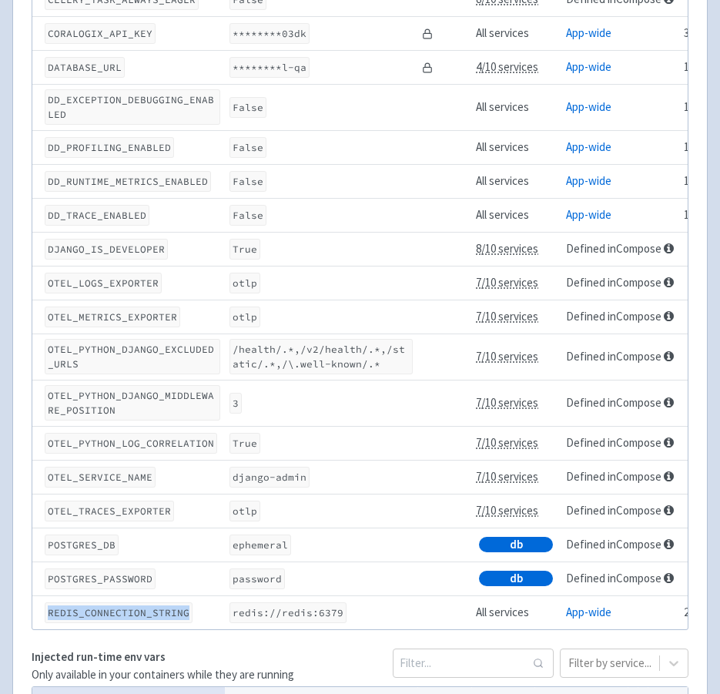
drag, startPoint x: 181, startPoint y: 615, endPoint x: 48, endPoint y: 615, distance: 133.2
click at [48, 615] on code "REDIS_CONNECTION_STRING" at bounding box center [119, 612] width 148 height 21
copy code "REDIS_CONNECTION_STRING"
drag, startPoint x: 336, startPoint y: 615, endPoint x: 275, endPoint y: 615, distance: 60.8
click at [275, 615] on code "redis://redis:6379" at bounding box center [287, 612] width 117 height 21
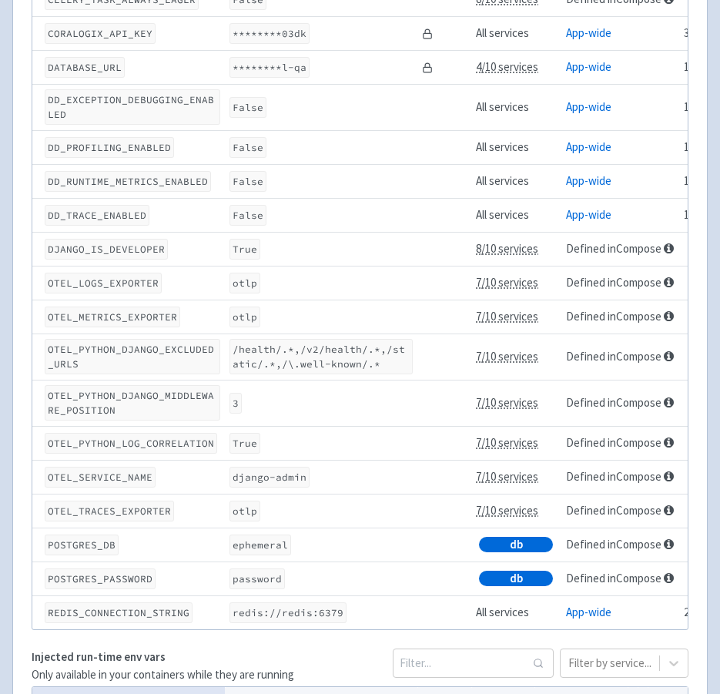
click at [270, 614] on code "redis://redis:6379" at bounding box center [287, 612] width 117 height 21
drag, startPoint x: 235, startPoint y: 614, endPoint x: 339, endPoint y: 613, distance: 104.0
click at [339, 613] on code "redis://redis:6379" at bounding box center [287, 612] width 117 height 21
copy code "redis://redis:6379"
click at [323, 562] on td "password" at bounding box center [321, 578] width 193 height 34
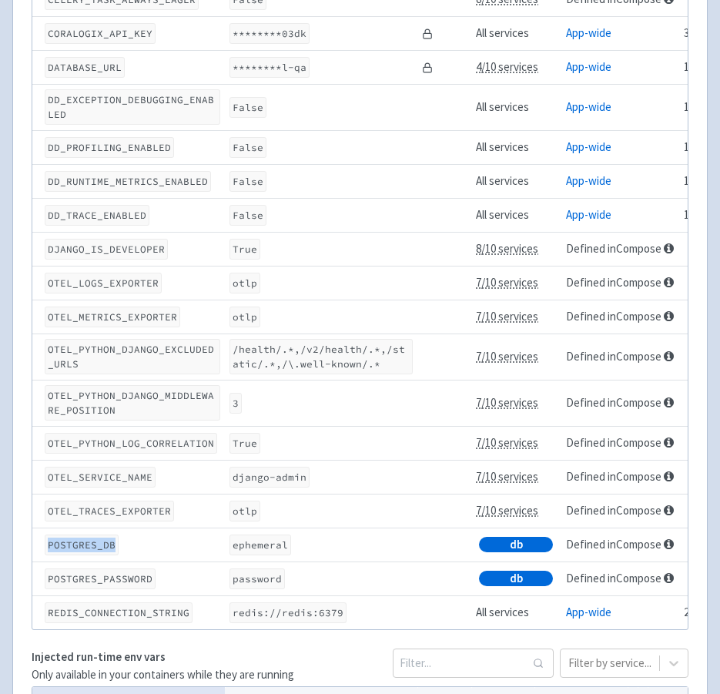
drag, startPoint x: 48, startPoint y: 543, endPoint x: 112, endPoint y: 547, distance: 64.0
click at [112, 547] on code "POSTGRES_DB" at bounding box center [82, 544] width 74 height 21
copy code "POSTGRES_DB"
drag, startPoint x: 146, startPoint y: 580, endPoint x: 49, endPoint y: 578, distance: 97.0
click at [49, 578] on code "POSTGRES_PASSWORD" at bounding box center [100, 578] width 111 height 21
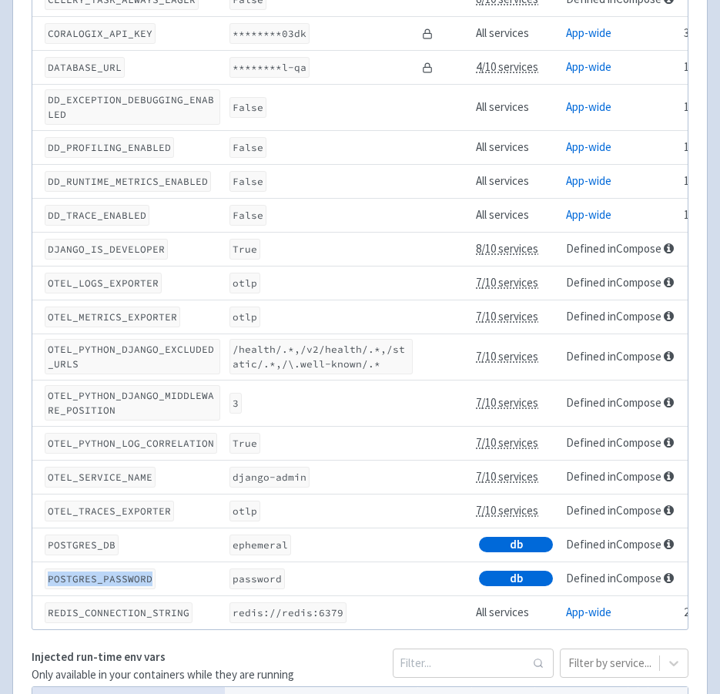
copy code "POSTGRES_PASSWORD"
